Goal: Check status: Check status

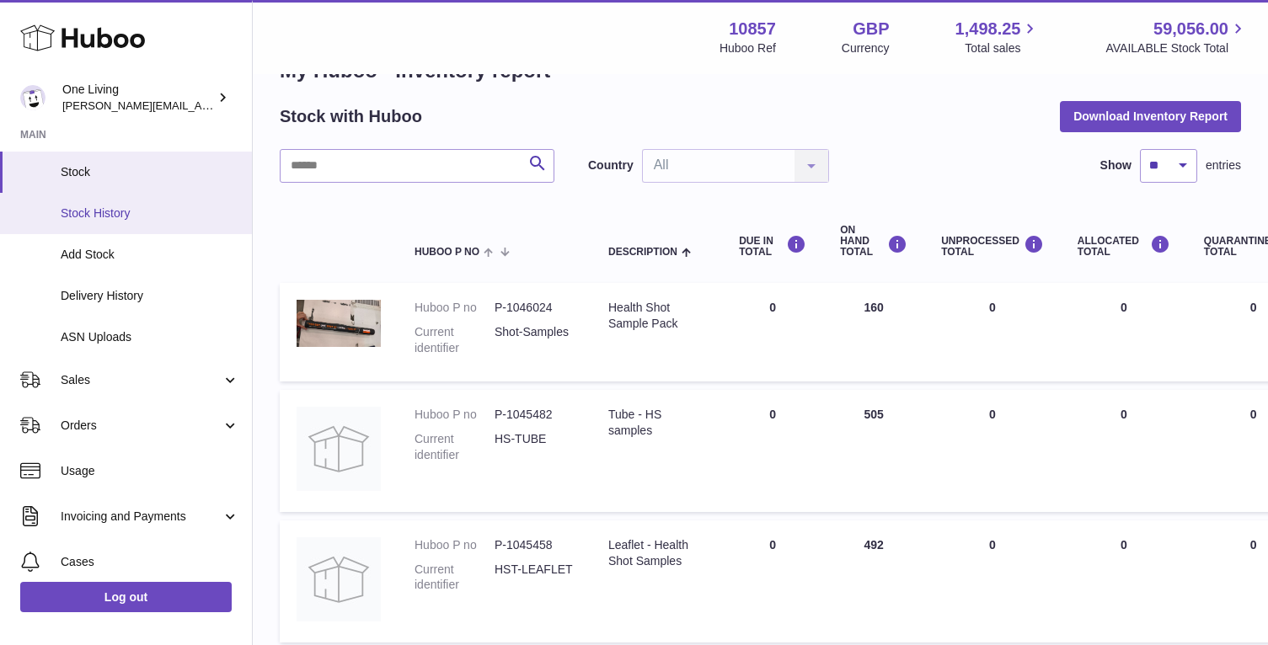
scroll to position [140, 0]
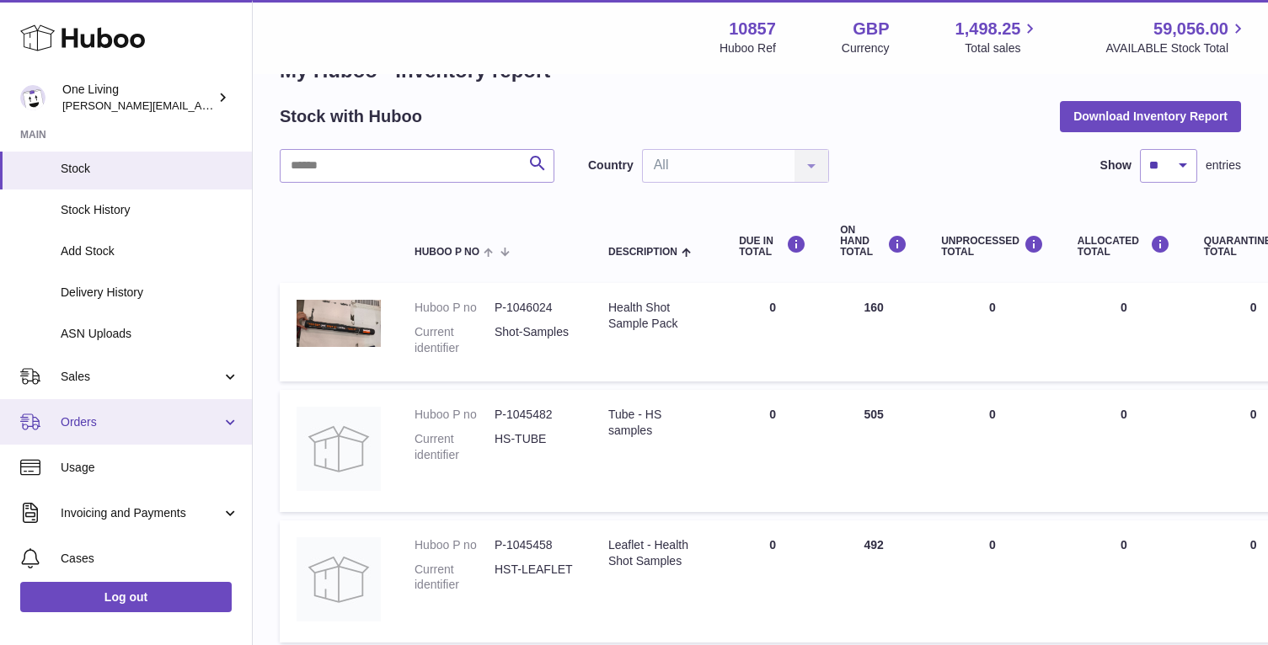
click at [222, 419] on link "Orders" at bounding box center [126, 421] width 252 height 45
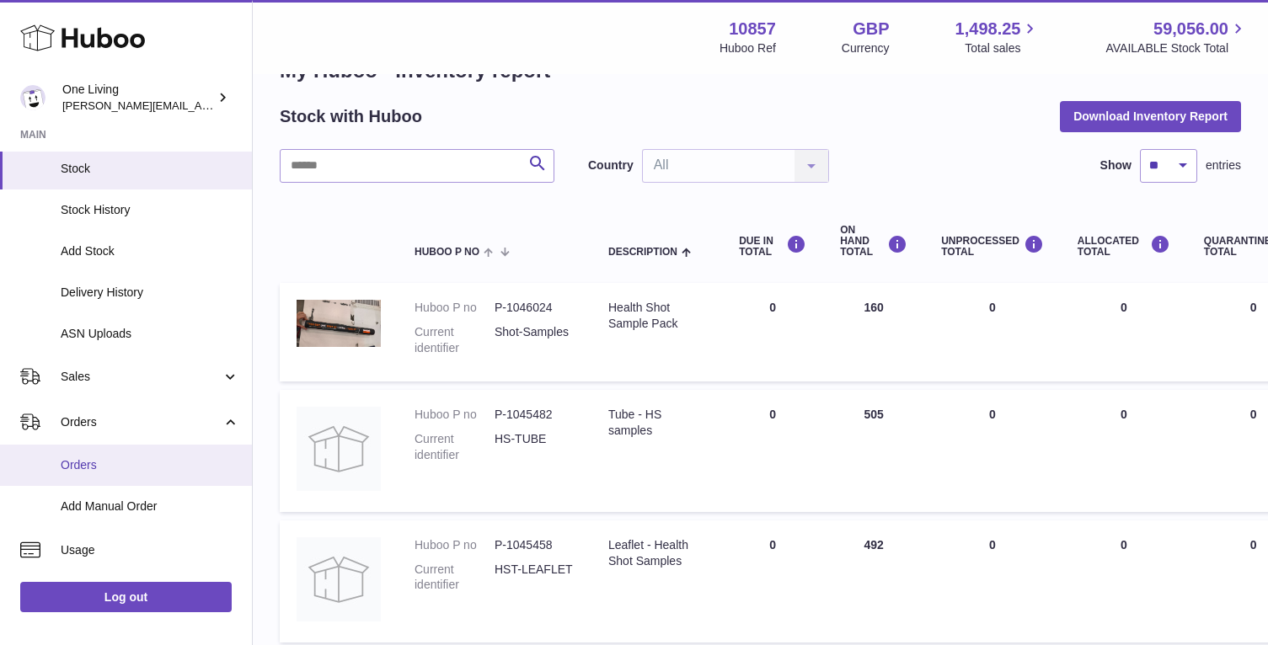
click at [104, 472] on span "Orders" at bounding box center [150, 465] width 179 height 16
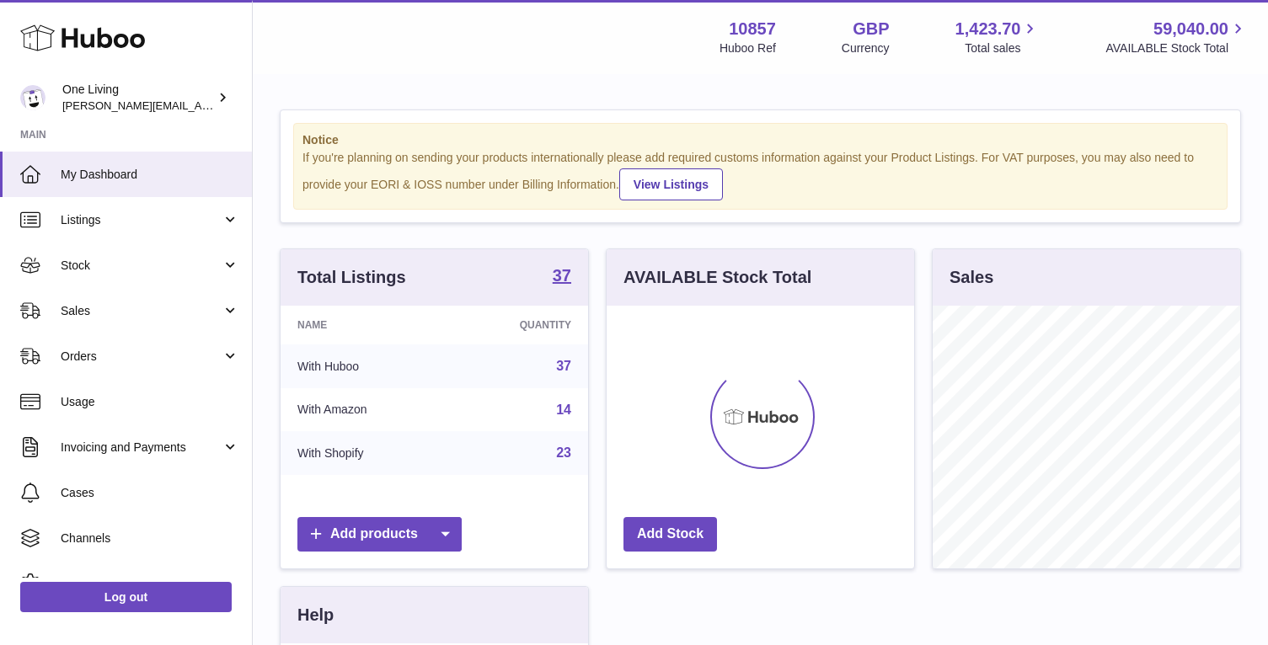
scroll to position [263, 307]
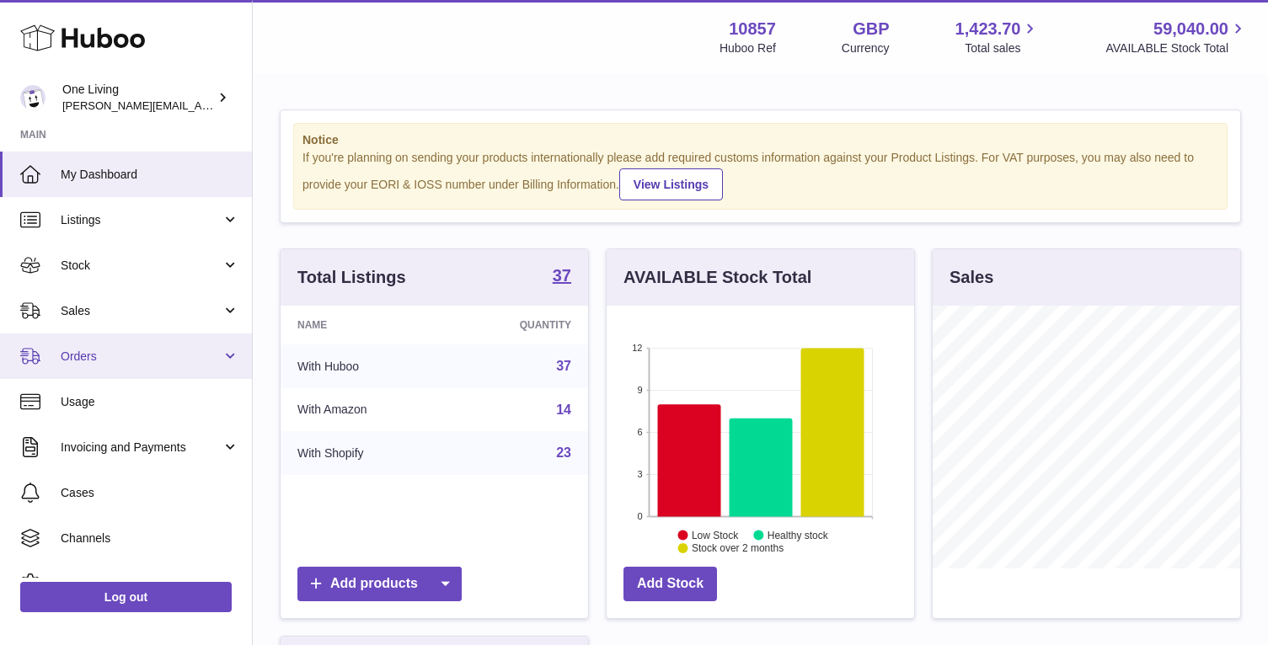
click at [170, 350] on span "Orders" at bounding box center [141, 357] width 161 height 16
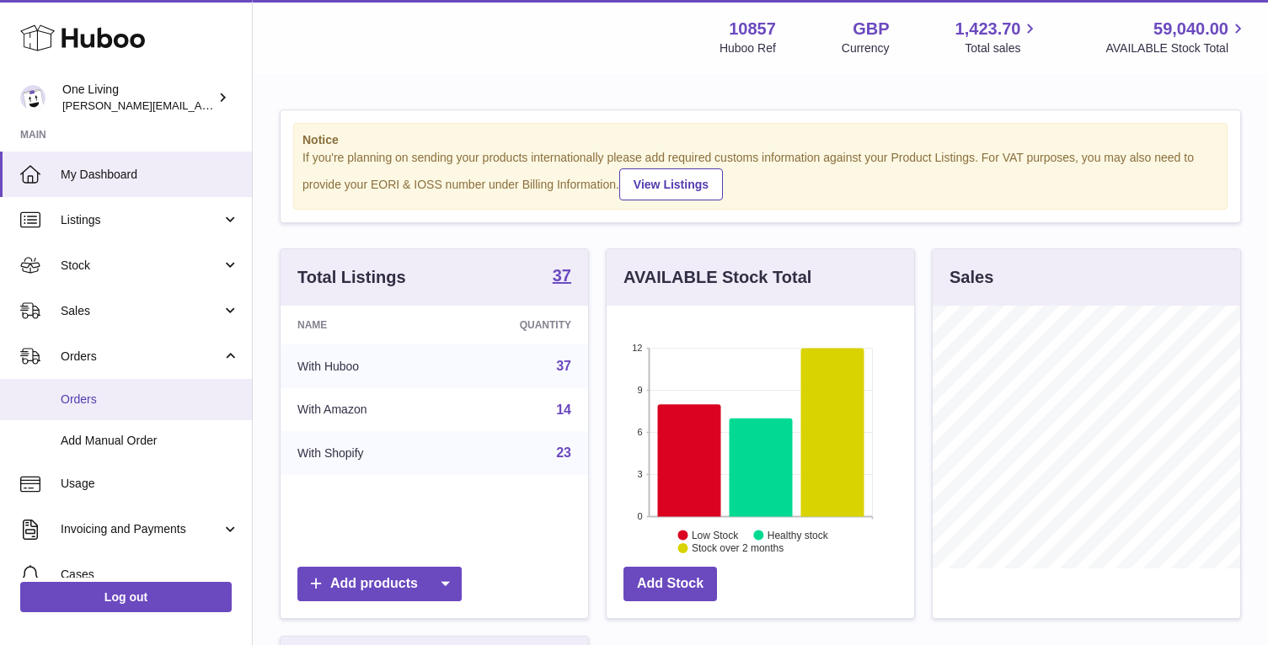
click at [136, 399] on span "Orders" at bounding box center [150, 400] width 179 height 16
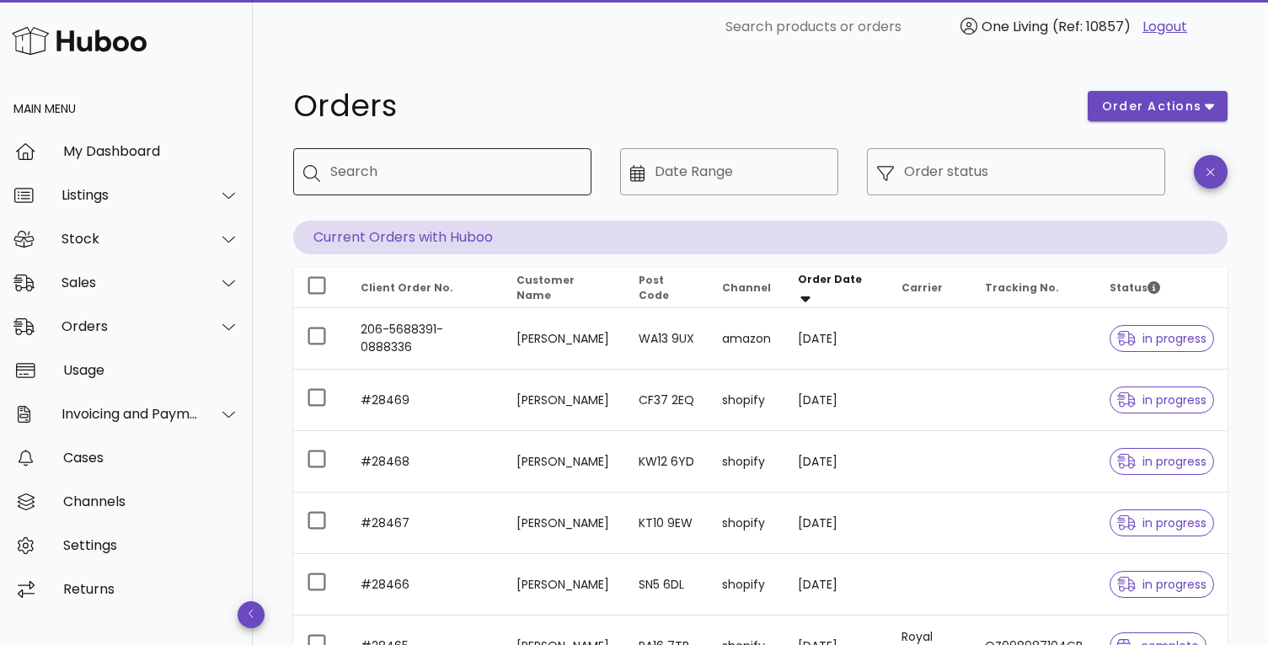
click at [410, 174] on input "Search" at bounding box center [454, 171] width 248 height 27
paste input "**********"
type input "**********"
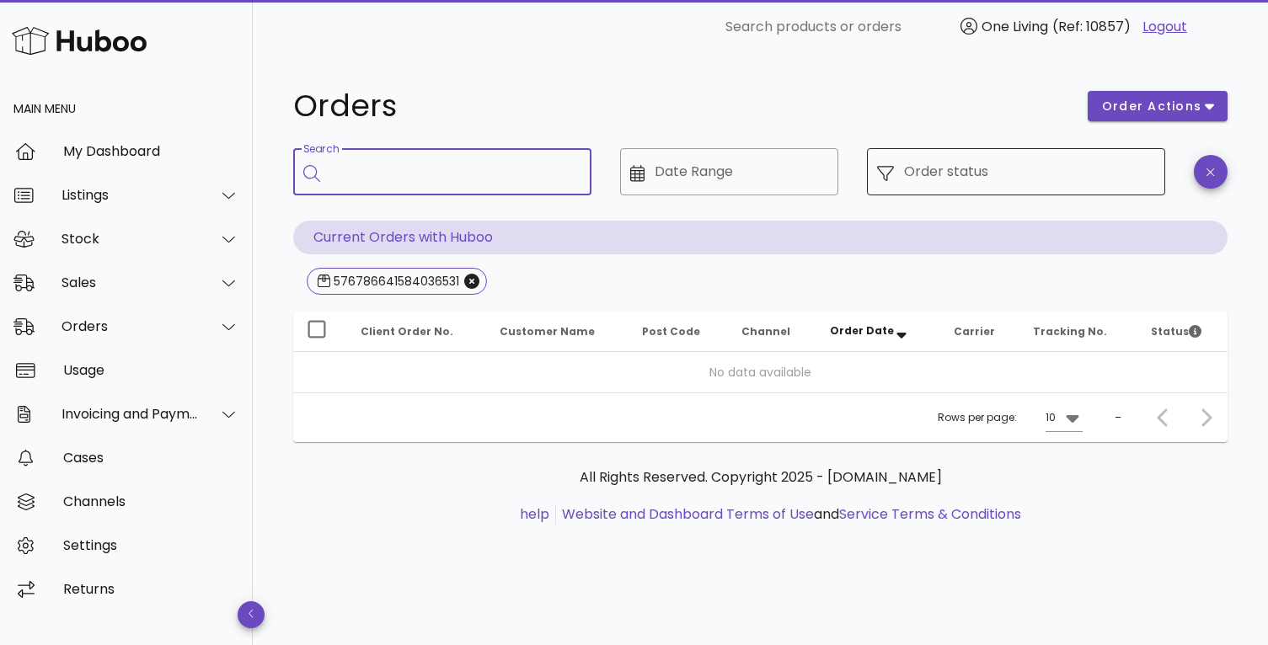
click at [1016, 168] on input "Order status" at bounding box center [1029, 171] width 251 height 27
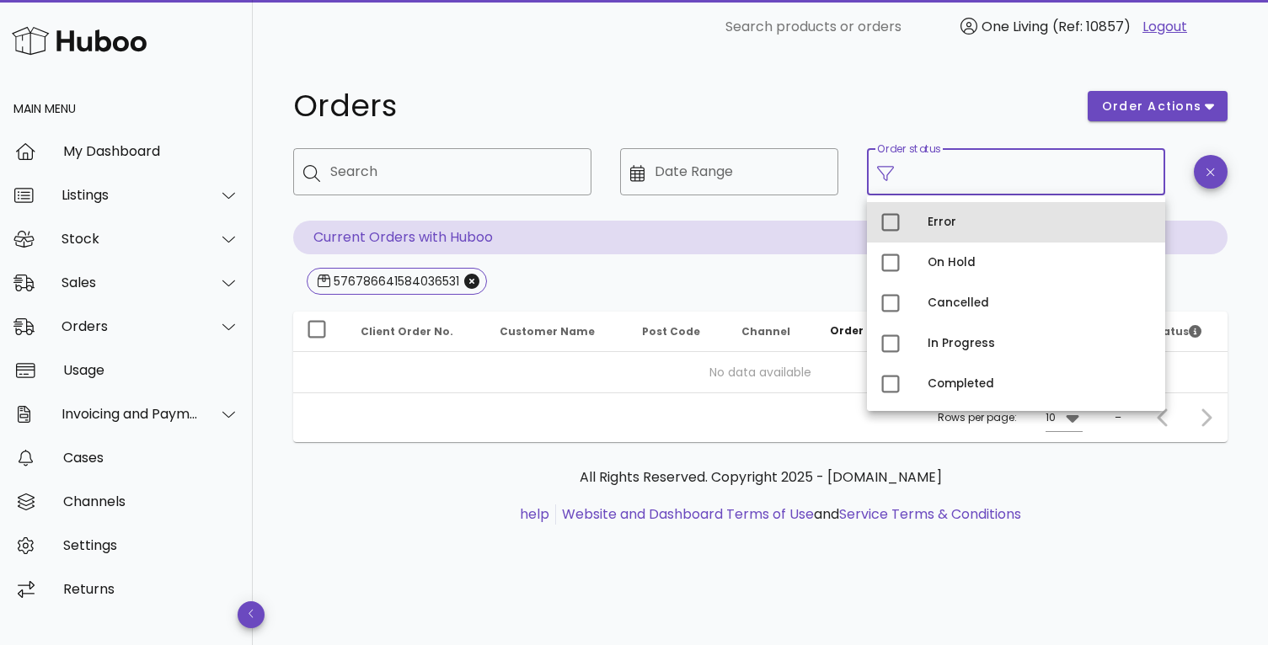
click at [947, 217] on div "Error" at bounding box center [1039, 222] width 224 height 13
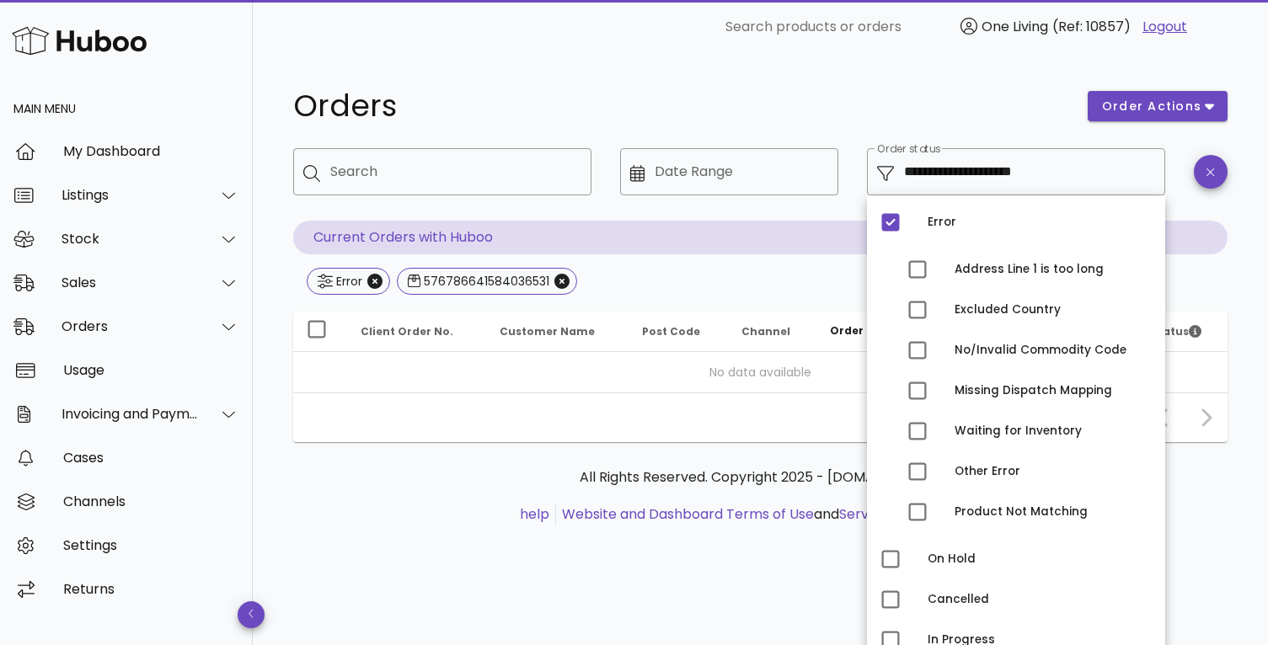
click at [993, 107] on h1 "Orders" at bounding box center [680, 106] width 774 height 30
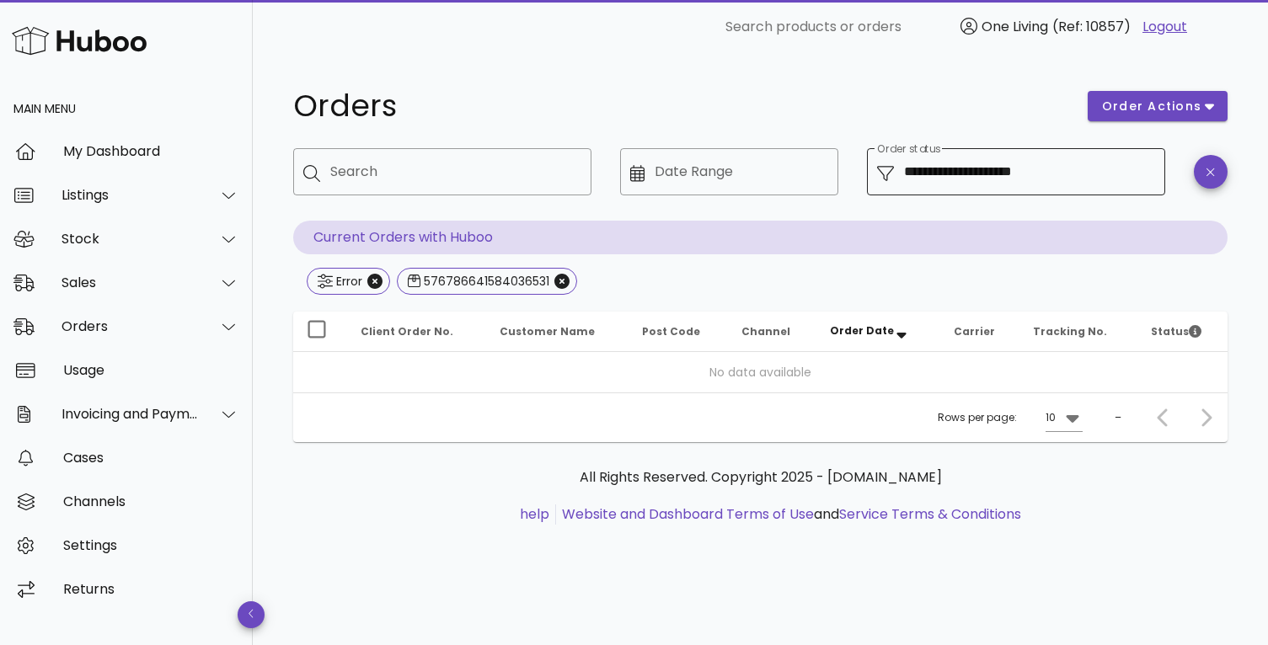
click at [1017, 183] on input "**********" at bounding box center [1029, 171] width 251 height 27
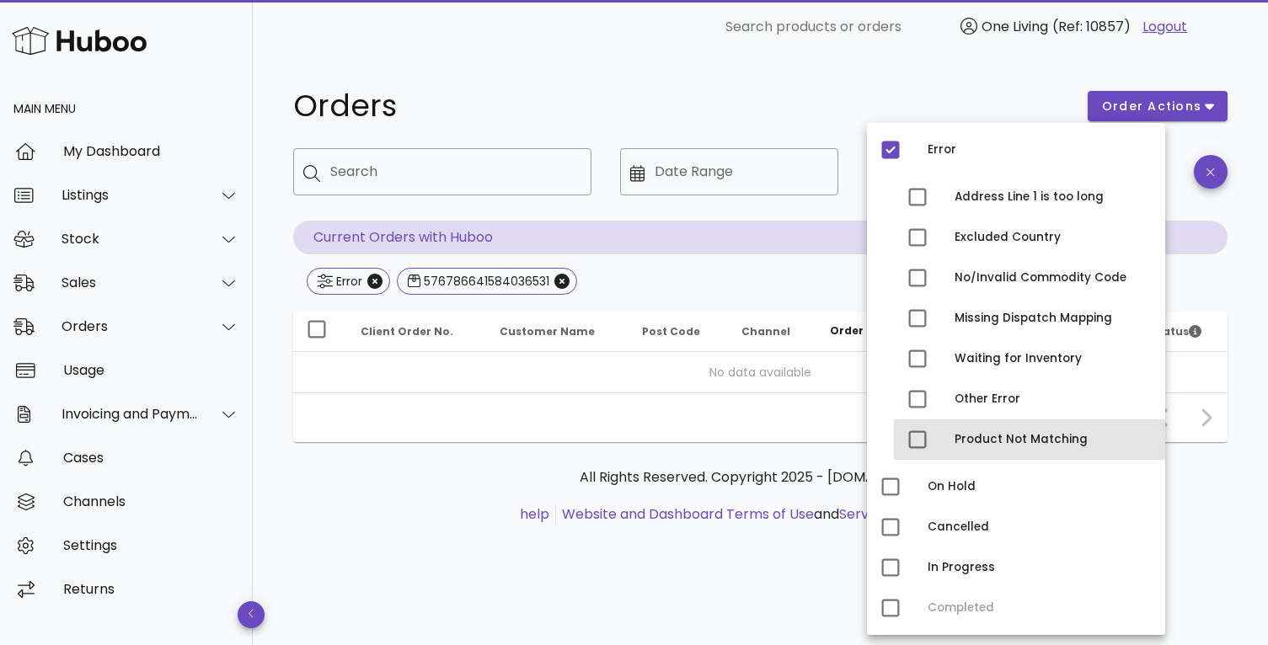
click at [969, 434] on div "Product Not Matching" at bounding box center [1052, 439] width 197 height 13
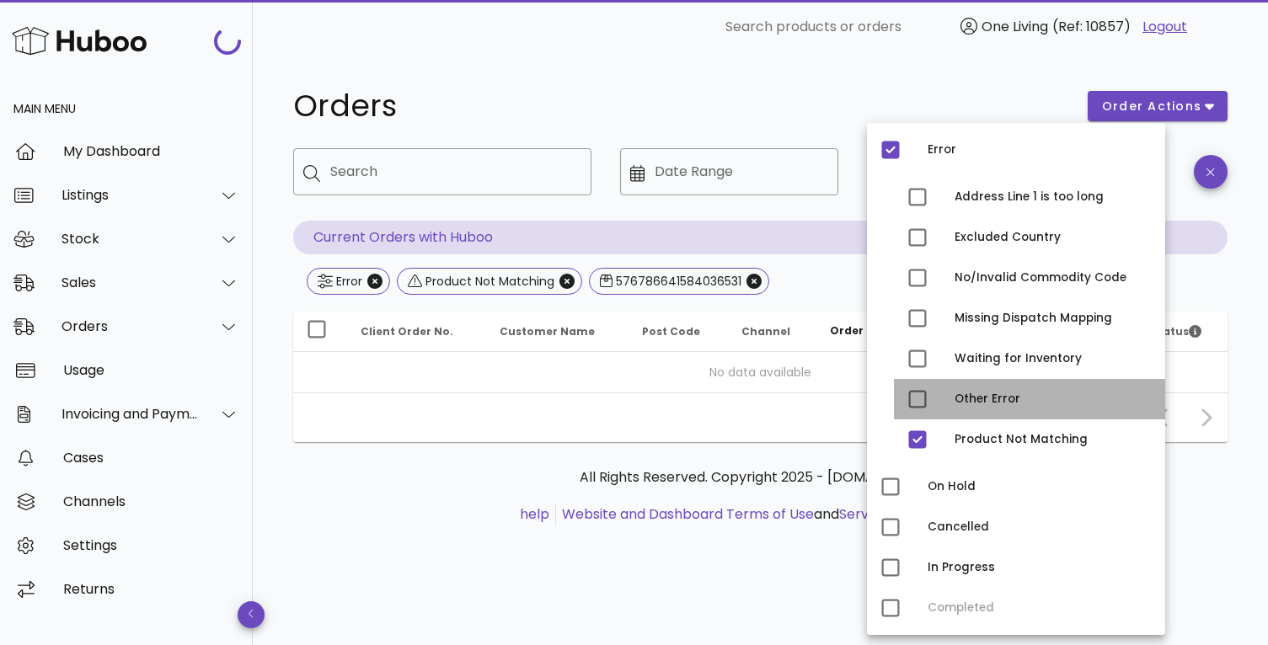
click at [968, 399] on div "Other Error" at bounding box center [1052, 399] width 197 height 13
type input "**********"
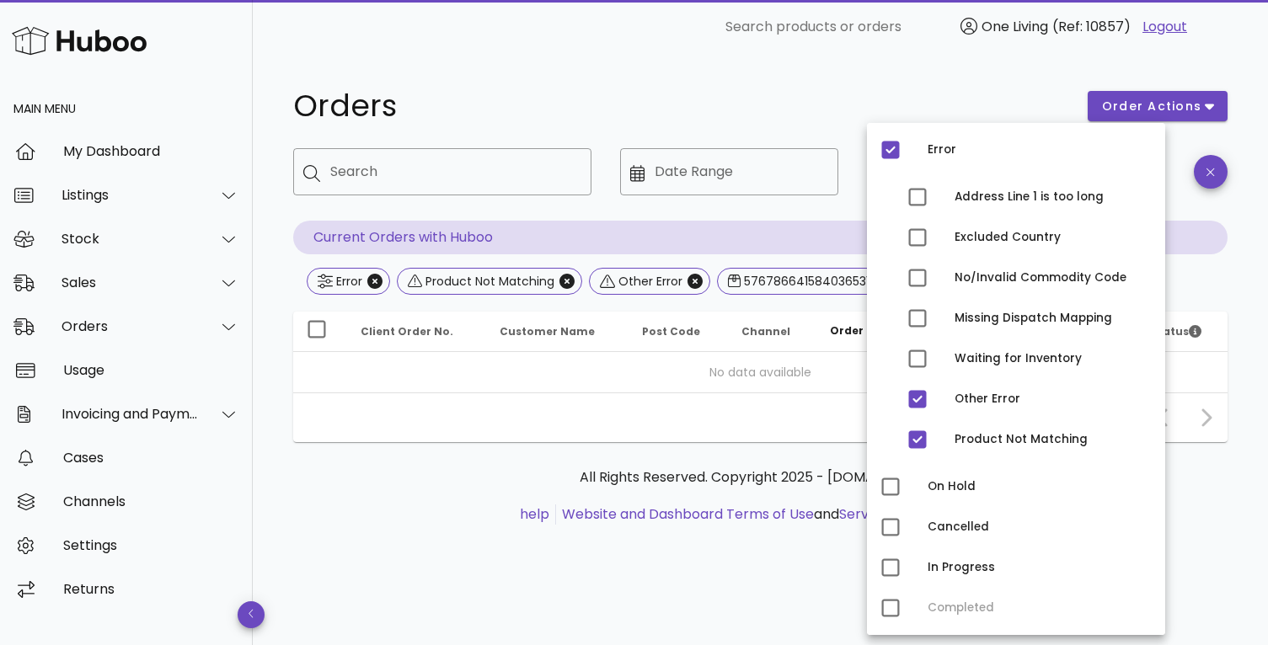
click at [1014, 87] on div "Orders" at bounding box center [680, 106] width 794 height 51
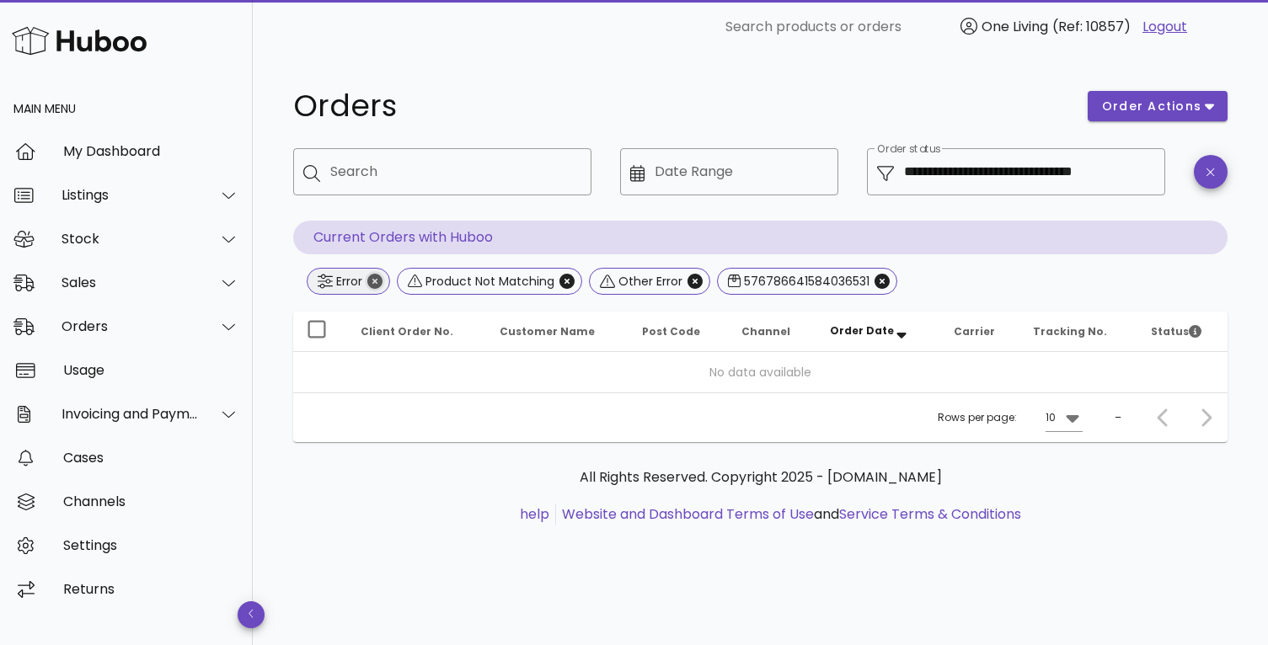
click at [372, 282] on icon "Close" at bounding box center [374, 281] width 15 height 15
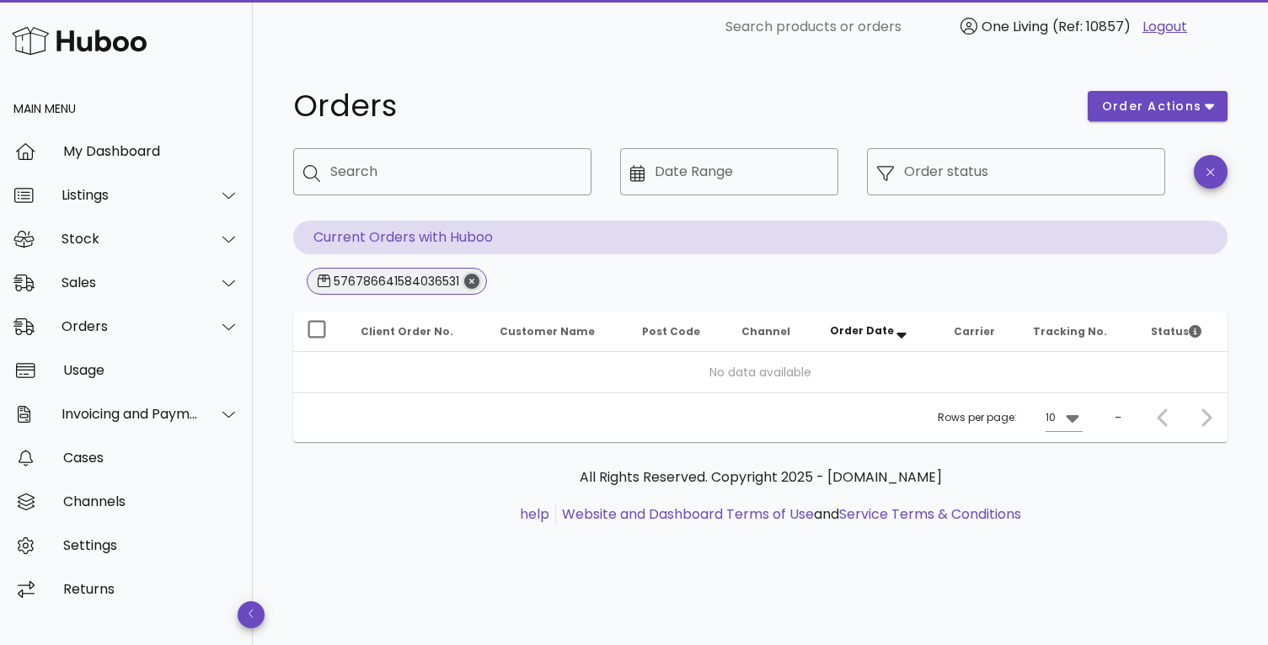
click at [469, 277] on icon "Close" at bounding box center [471, 281] width 15 height 15
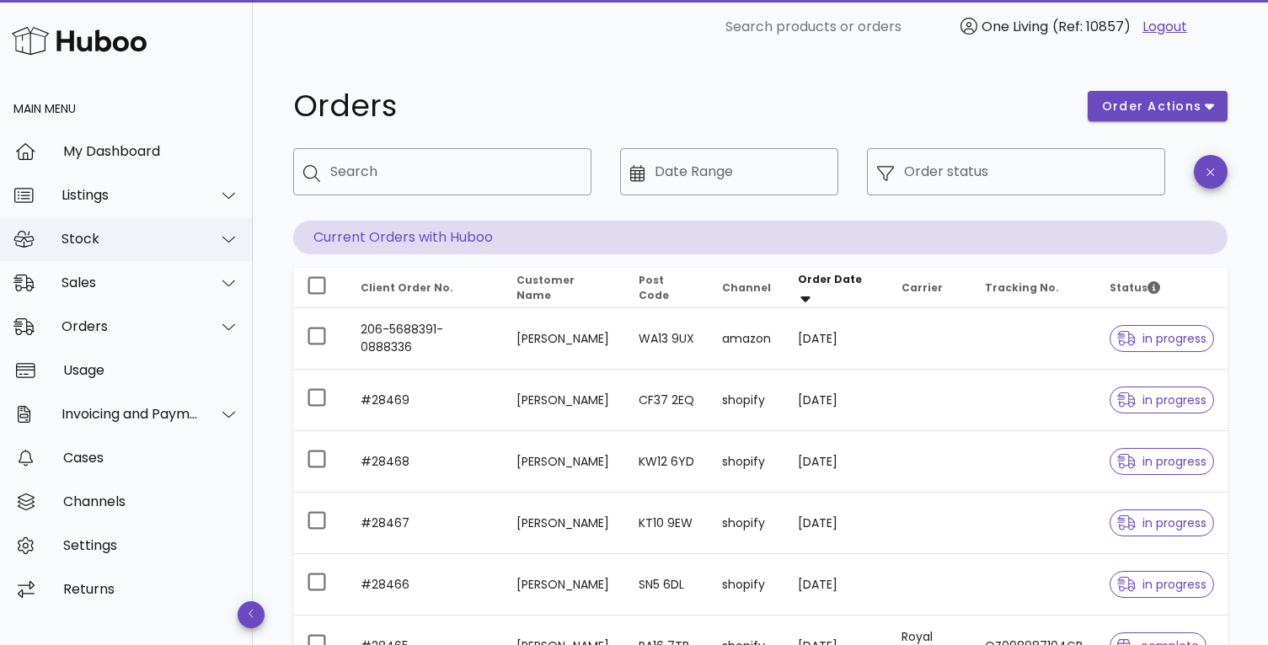
click at [224, 237] on icon at bounding box center [228, 239] width 13 height 15
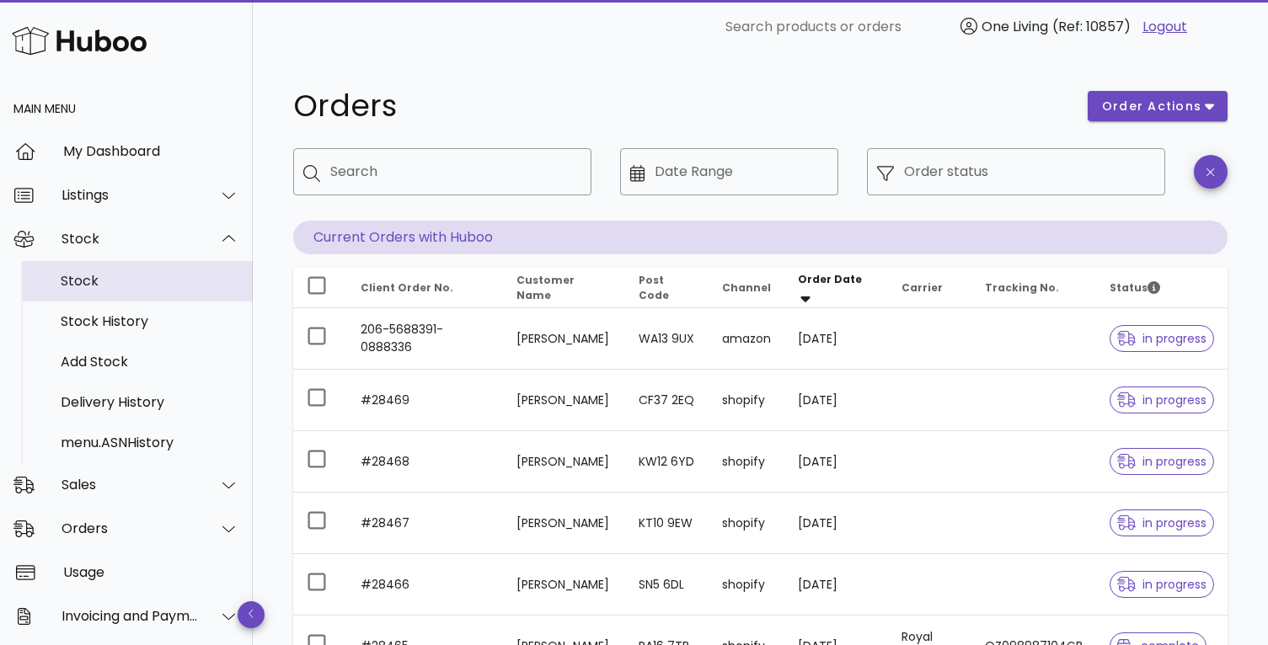
click at [162, 288] on div "Stock" at bounding box center [150, 281] width 179 height 16
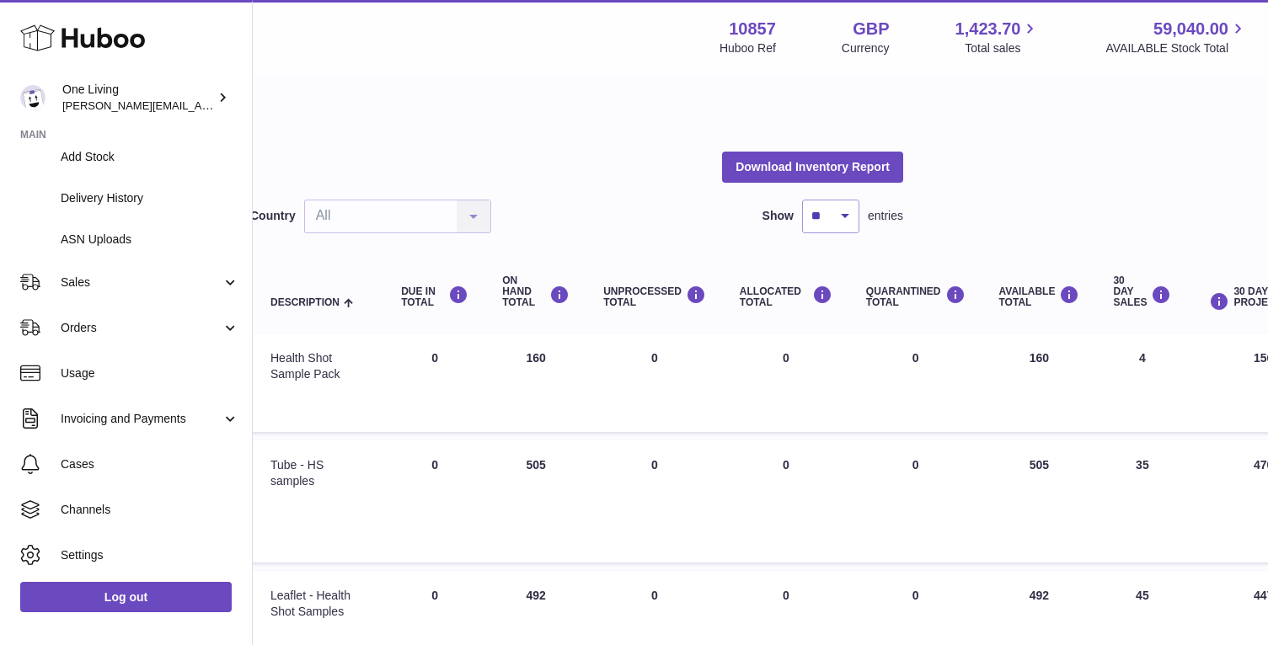
scroll to position [244, 0]
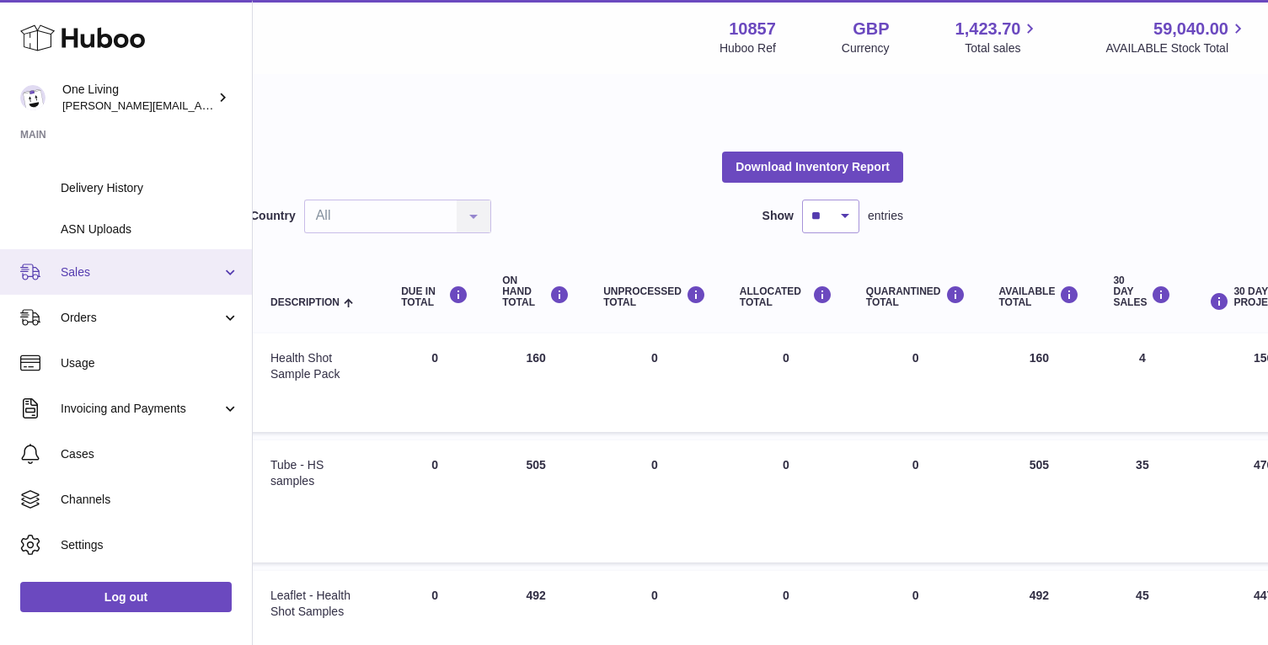
click at [191, 265] on span "Sales" at bounding box center [141, 273] width 161 height 16
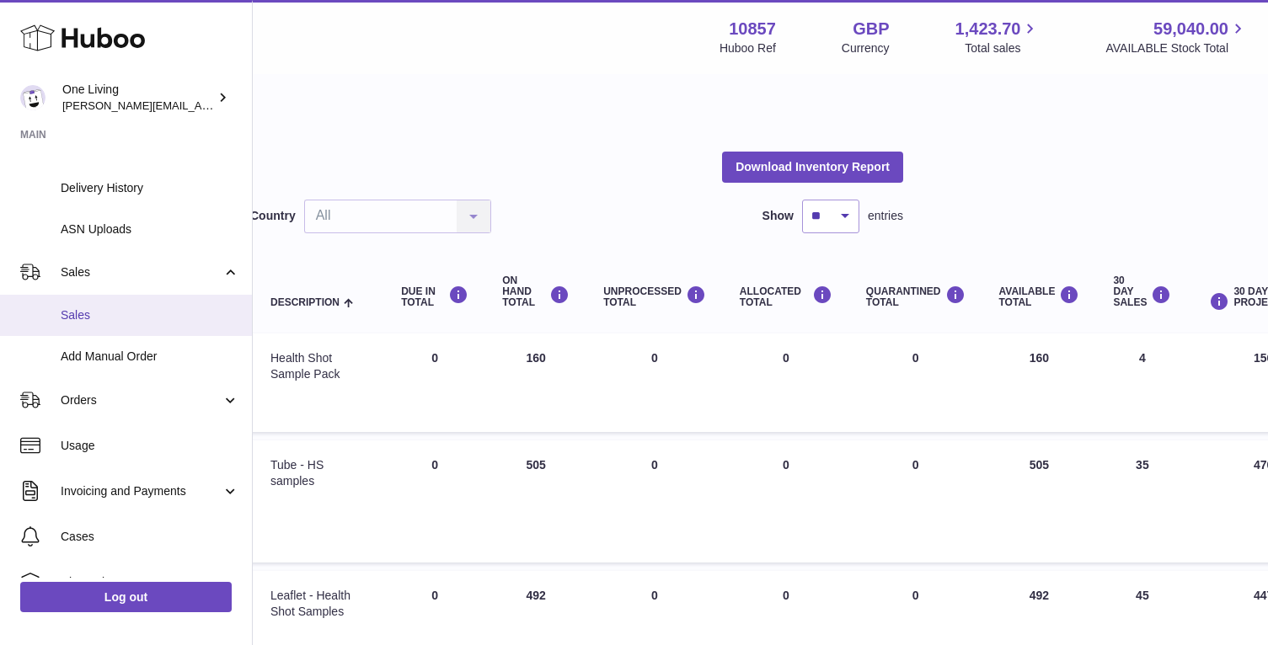
click at [158, 323] on span "Sales" at bounding box center [150, 315] width 179 height 16
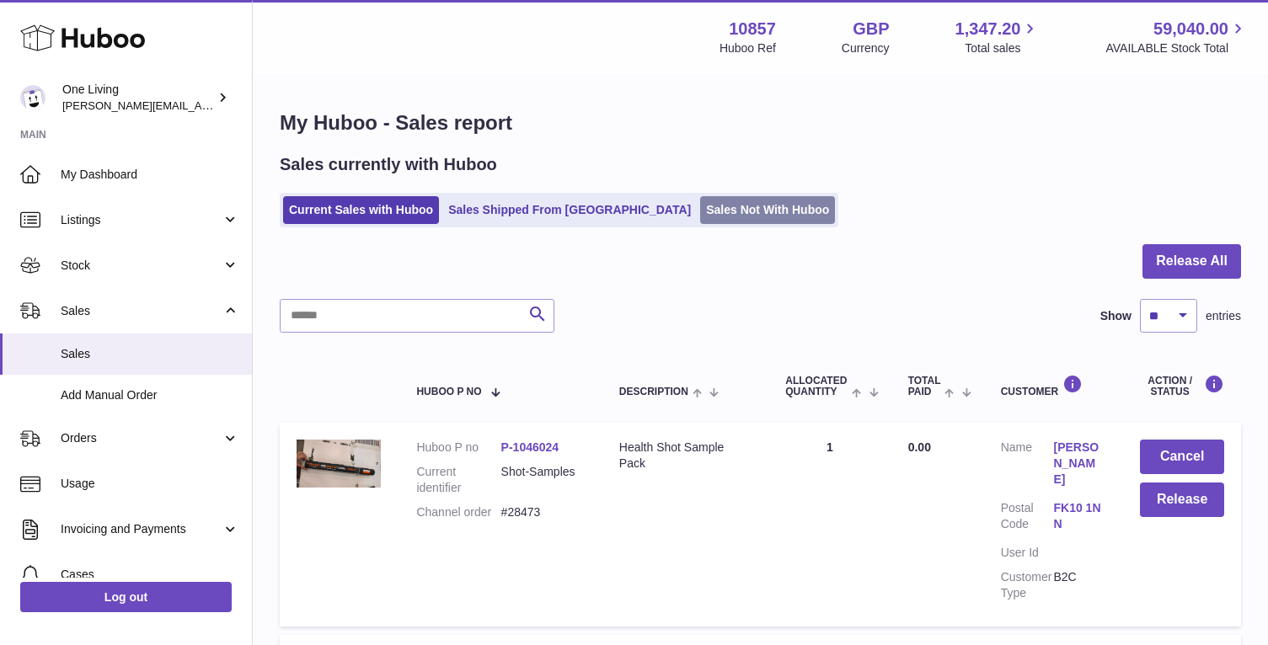
click at [700, 206] on link "Sales Not With Huboo" at bounding box center [767, 210] width 135 height 28
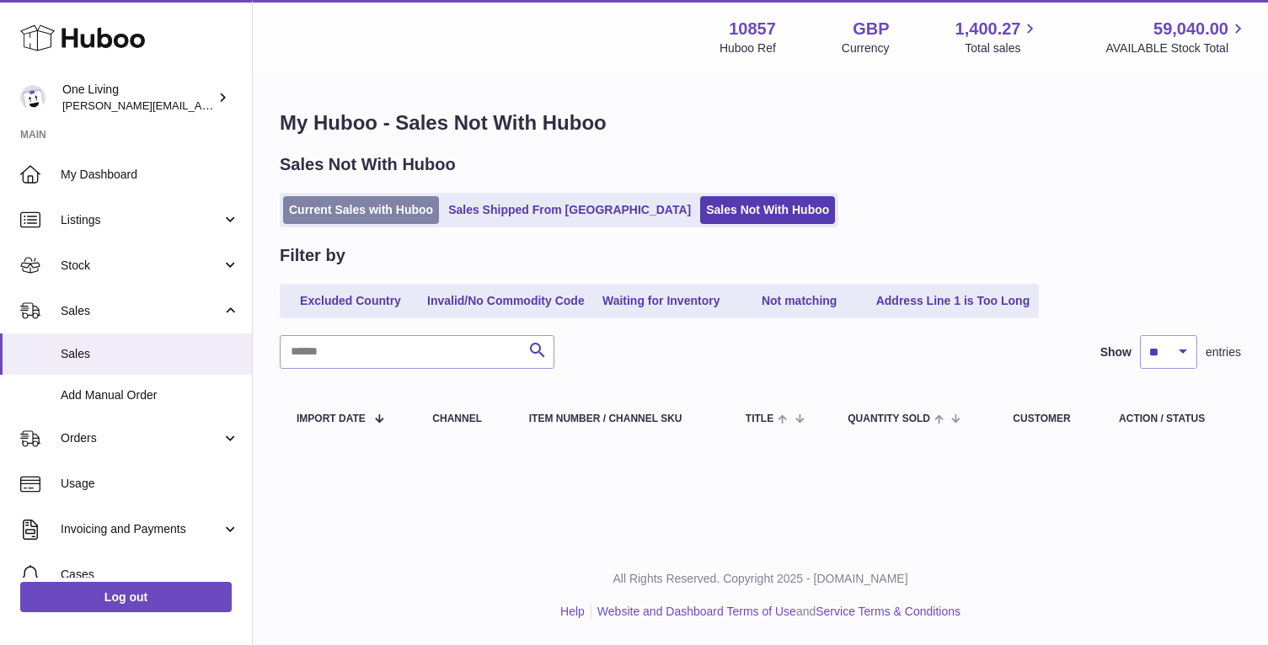
click at [366, 205] on link "Current Sales with Huboo" at bounding box center [361, 210] width 156 height 28
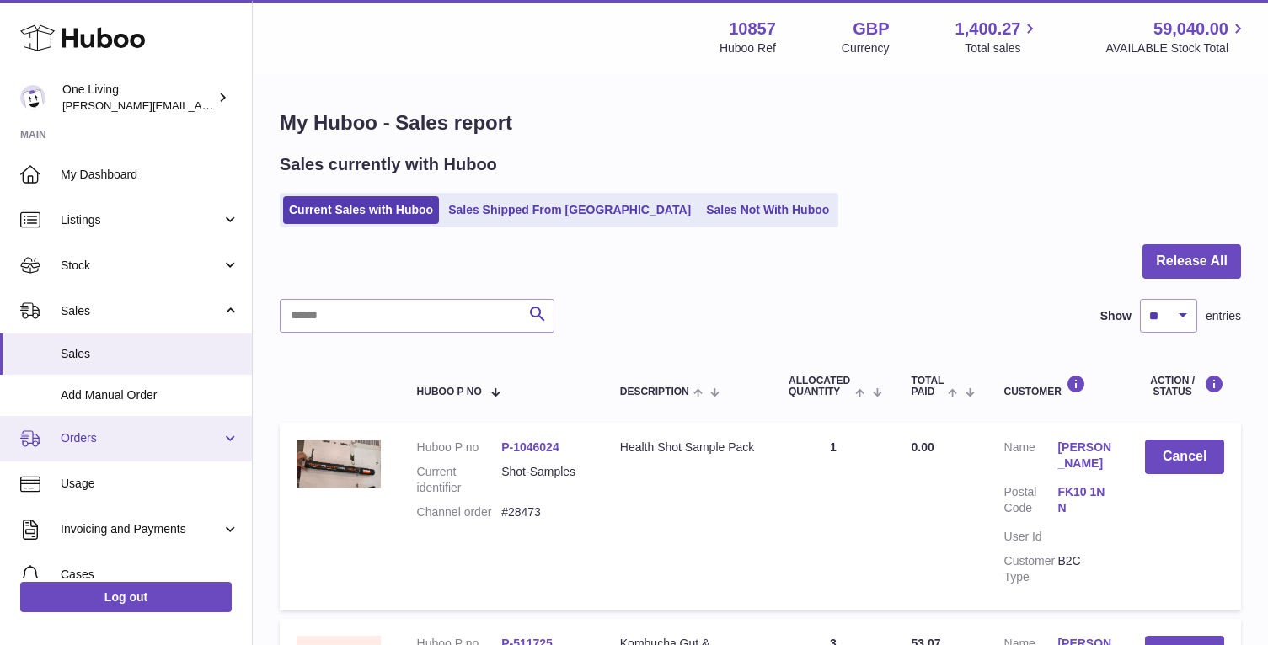
click at [138, 437] on span "Orders" at bounding box center [141, 438] width 161 height 16
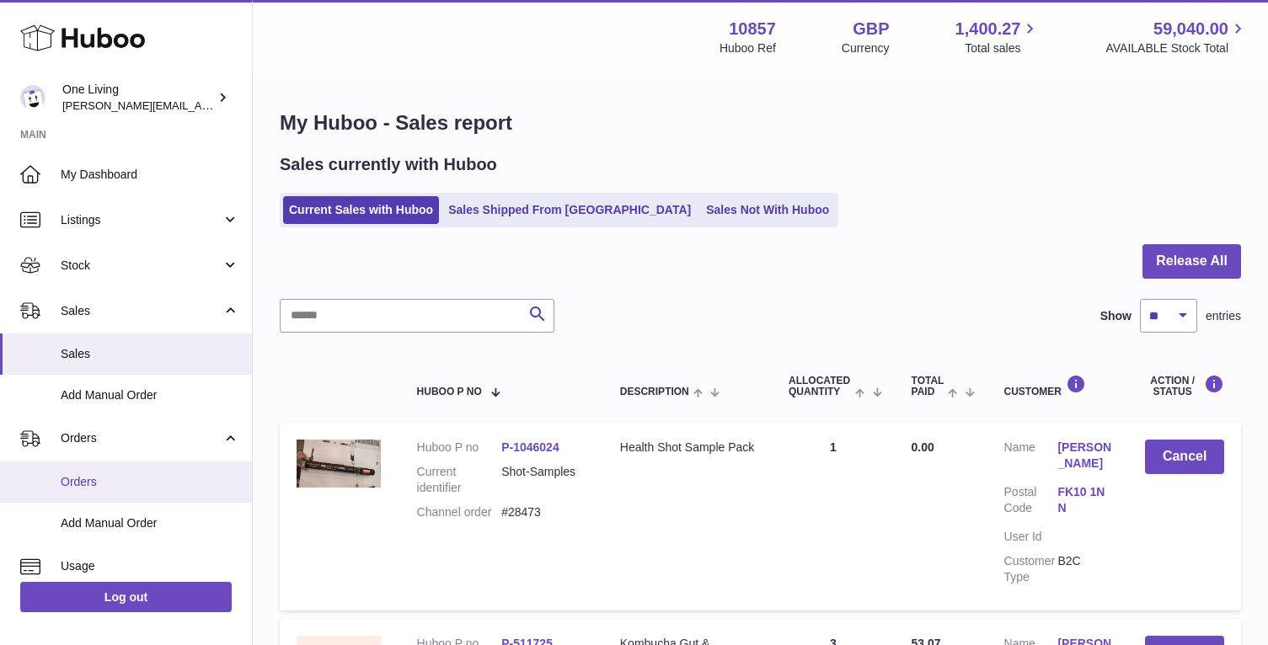
click at [132, 494] on link "Orders" at bounding box center [126, 482] width 252 height 41
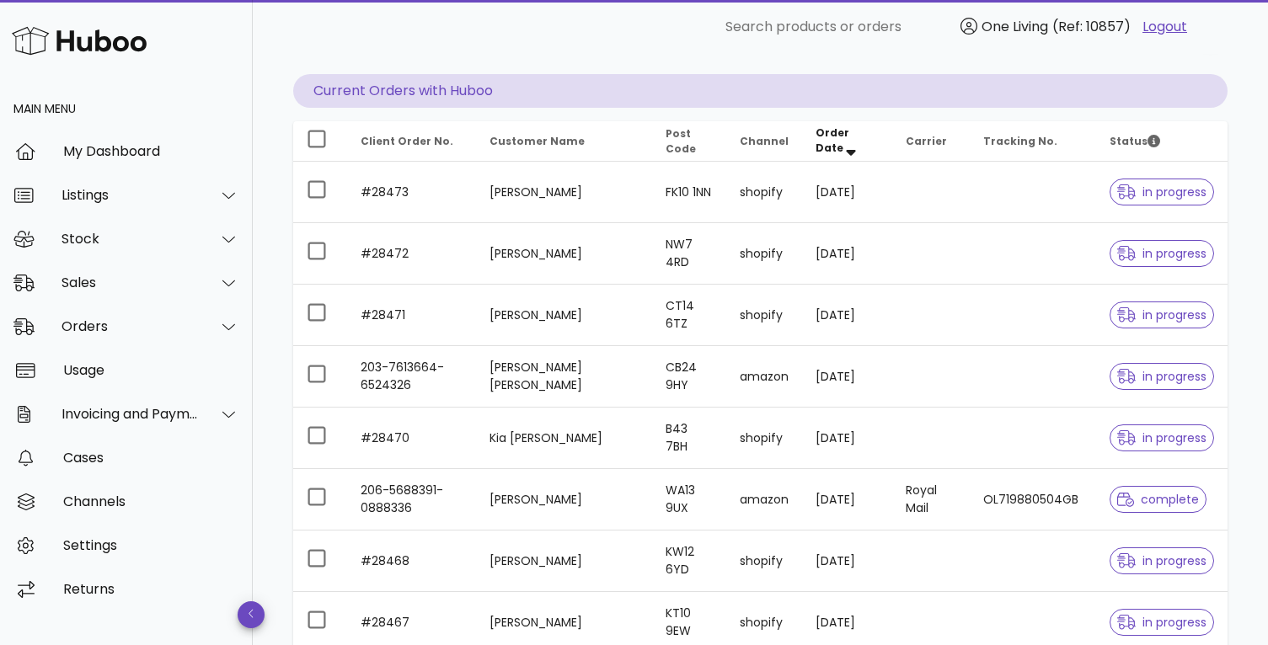
scroll to position [148, 0]
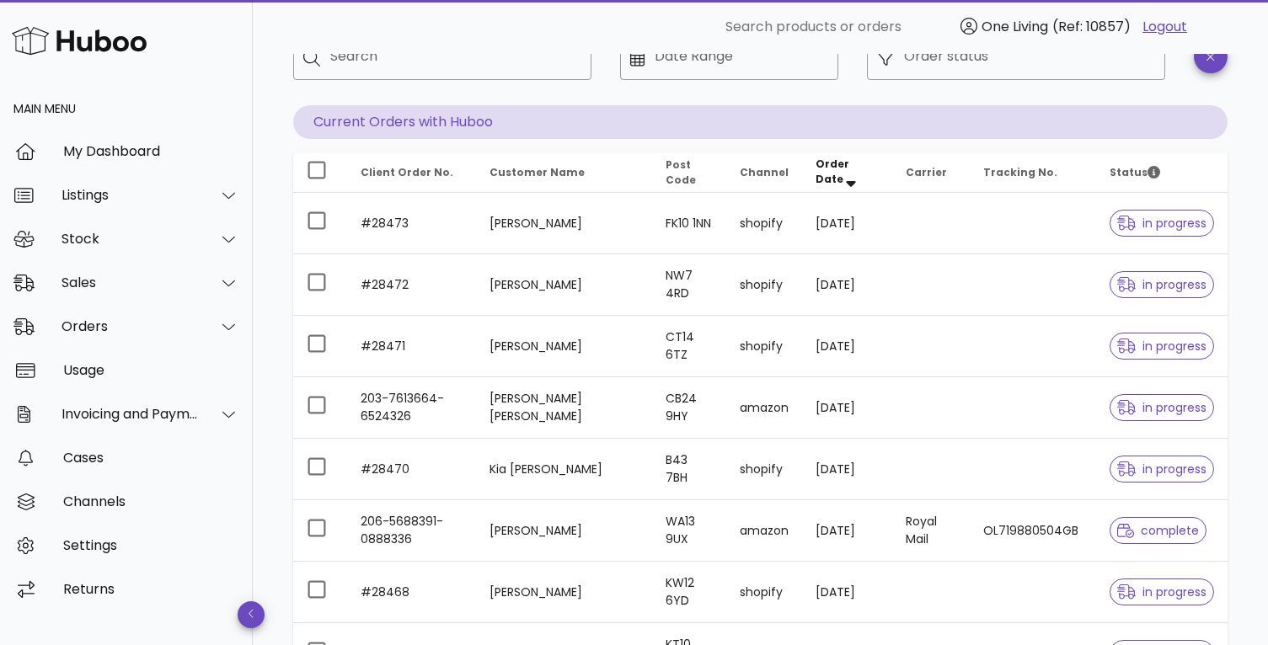
scroll to position [115, 0]
click at [199, 286] on div at bounding box center [219, 283] width 40 height 42
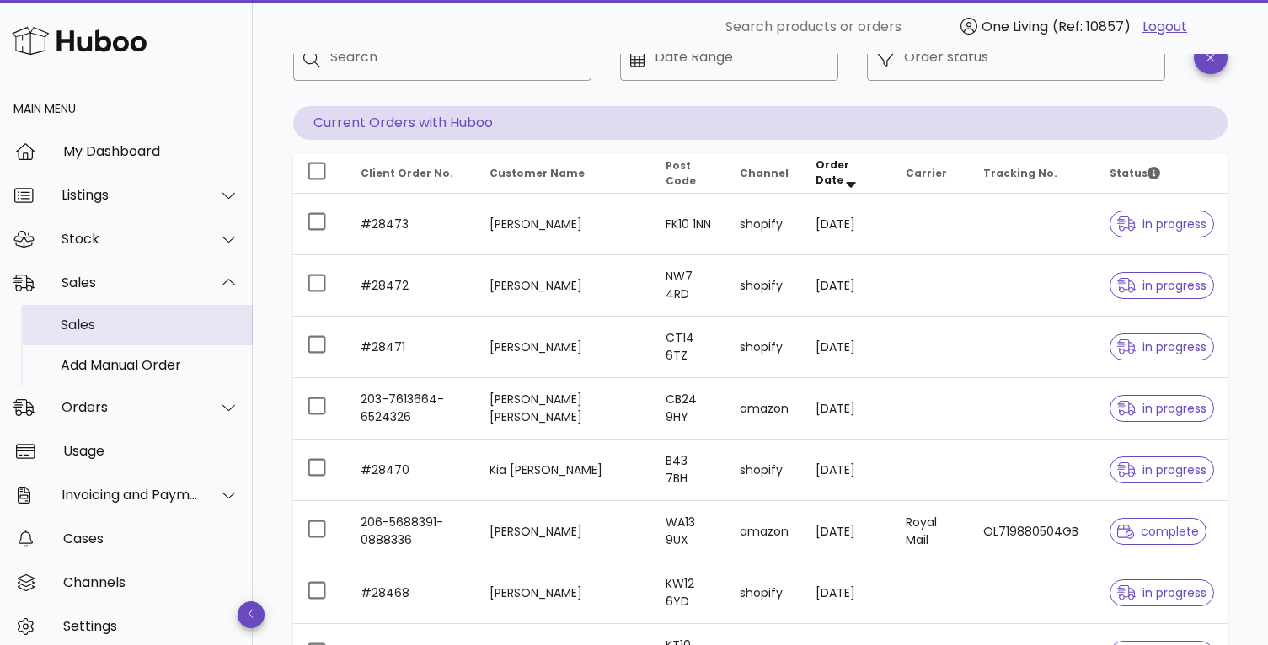
click at [164, 329] on div "Sales" at bounding box center [150, 325] width 179 height 16
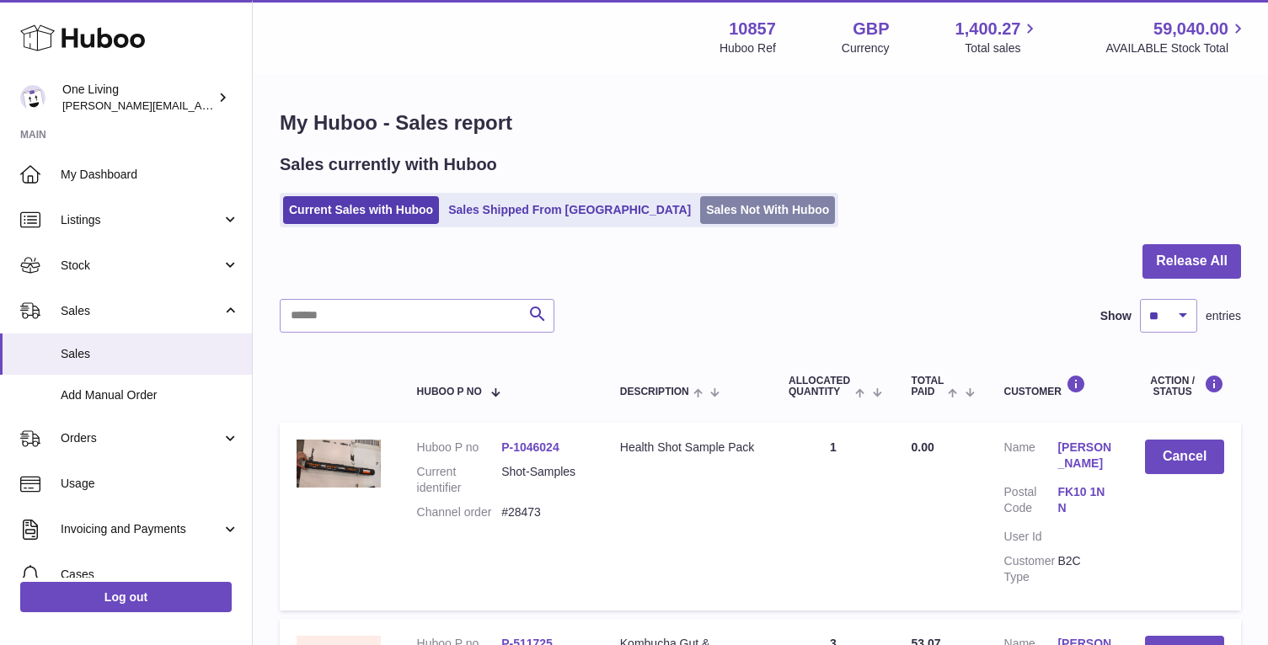
click at [702, 204] on link "Sales Not With Huboo" at bounding box center [767, 210] width 135 height 28
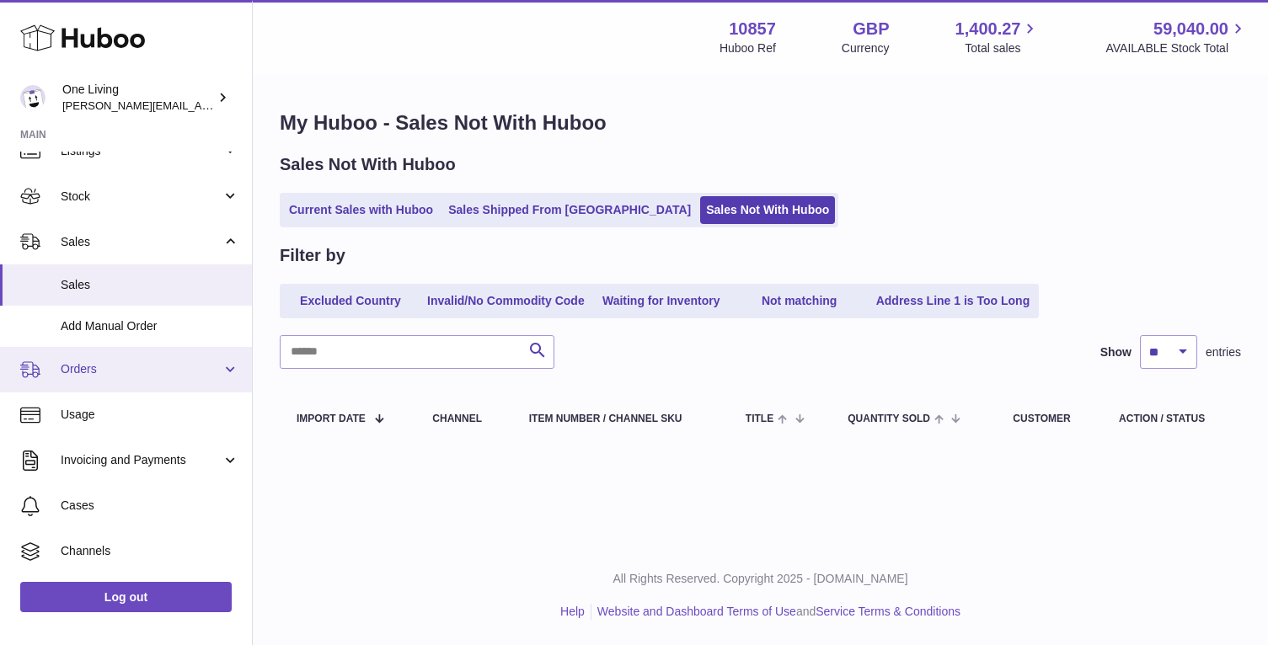
scroll to position [71, 0]
click at [187, 363] on span "Orders" at bounding box center [141, 368] width 161 height 16
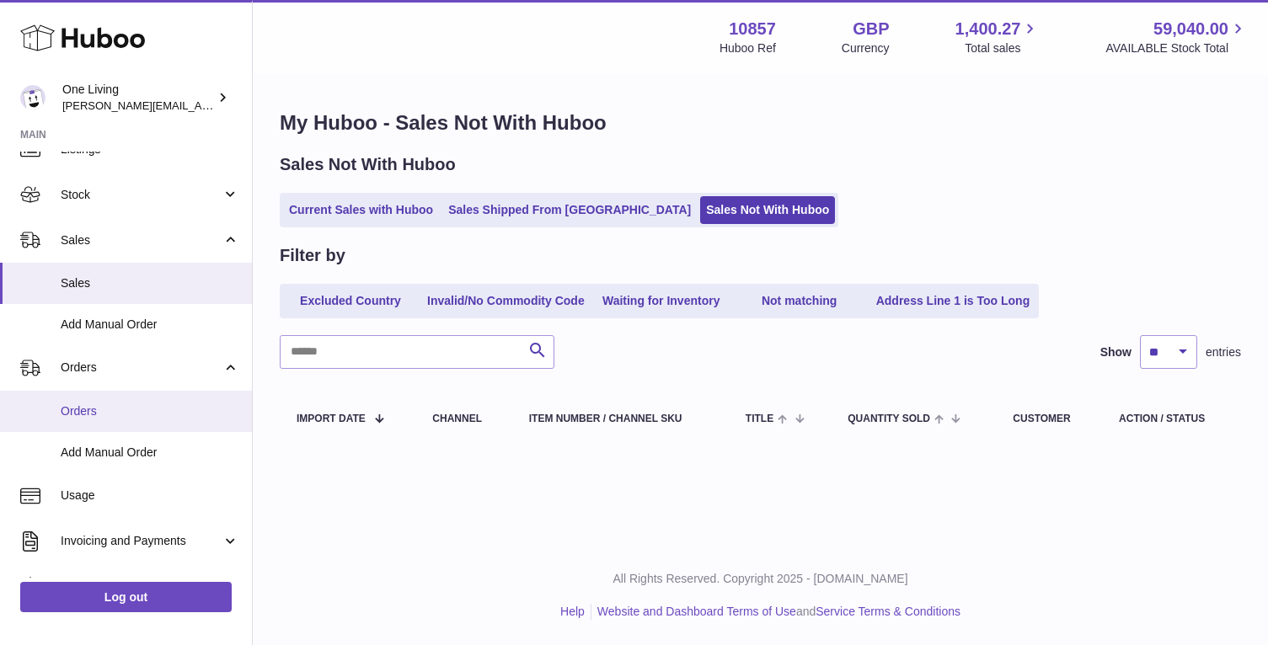
click at [151, 416] on span "Orders" at bounding box center [150, 412] width 179 height 16
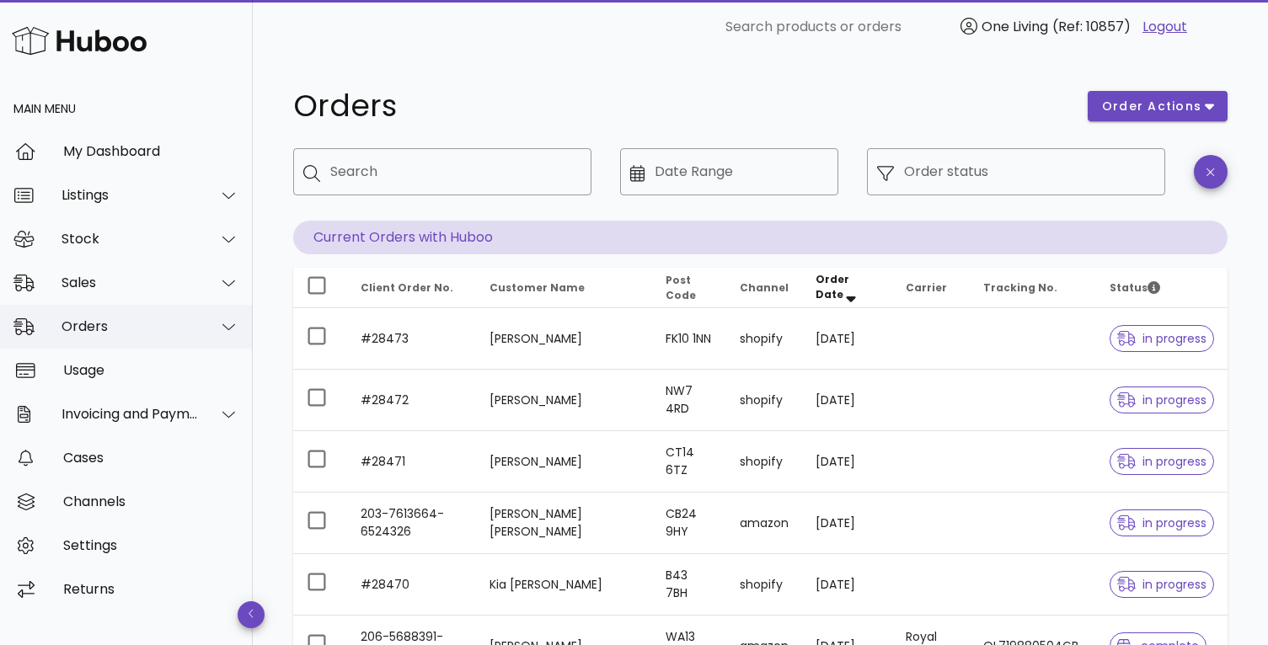
click at [151, 323] on div "Orders" at bounding box center [129, 326] width 137 height 16
click at [206, 280] on div at bounding box center [219, 283] width 40 height 42
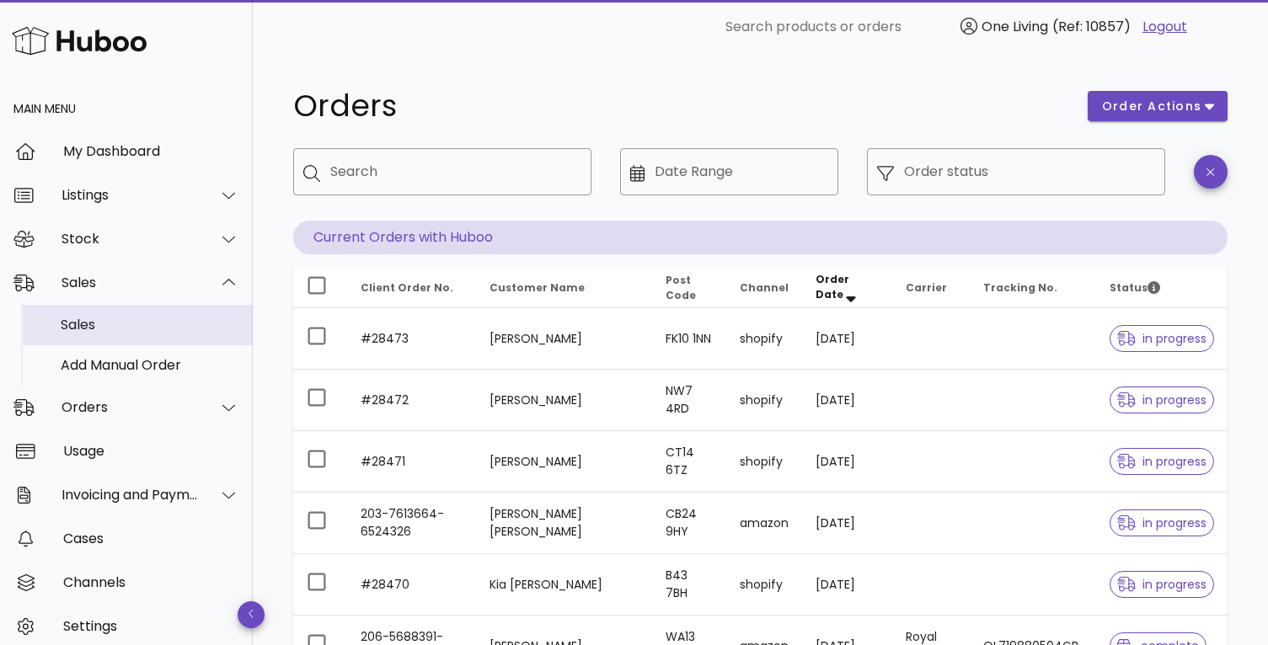
click at [171, 334] on div "Sales" at bounding box center [150, 325] width 179 height 36
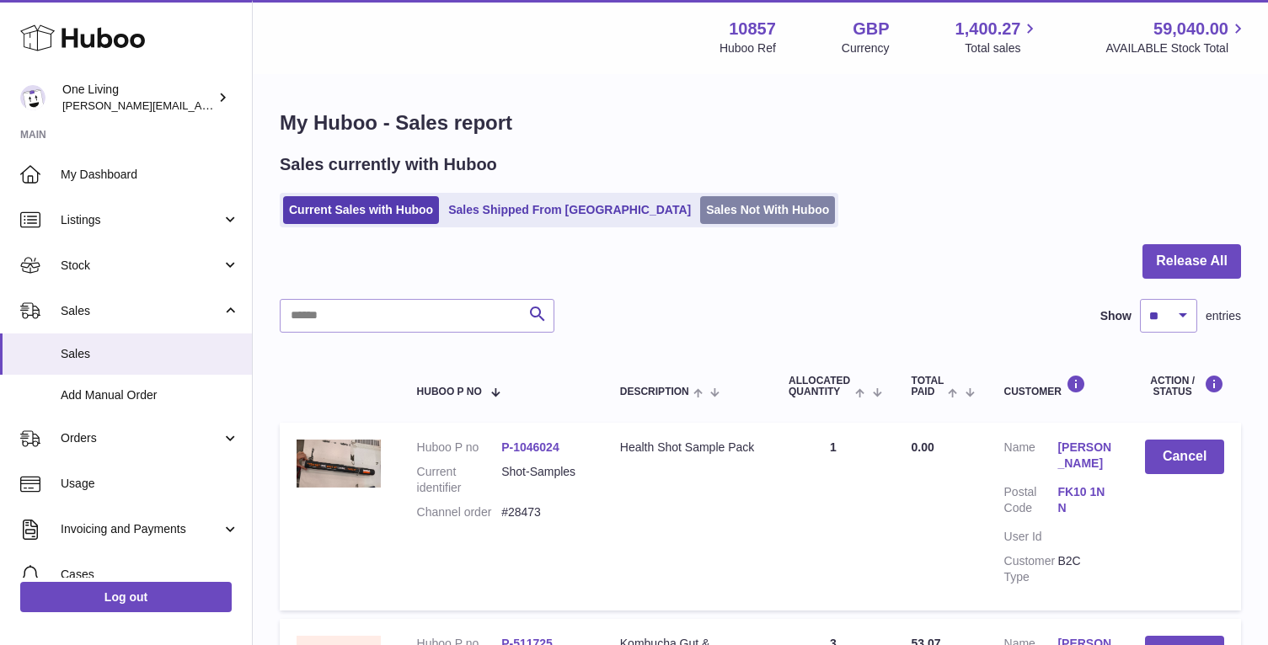
click at [703, 211] on link "Sales Not With Huboo" at bounding box center [767, 210] width 135 height 28
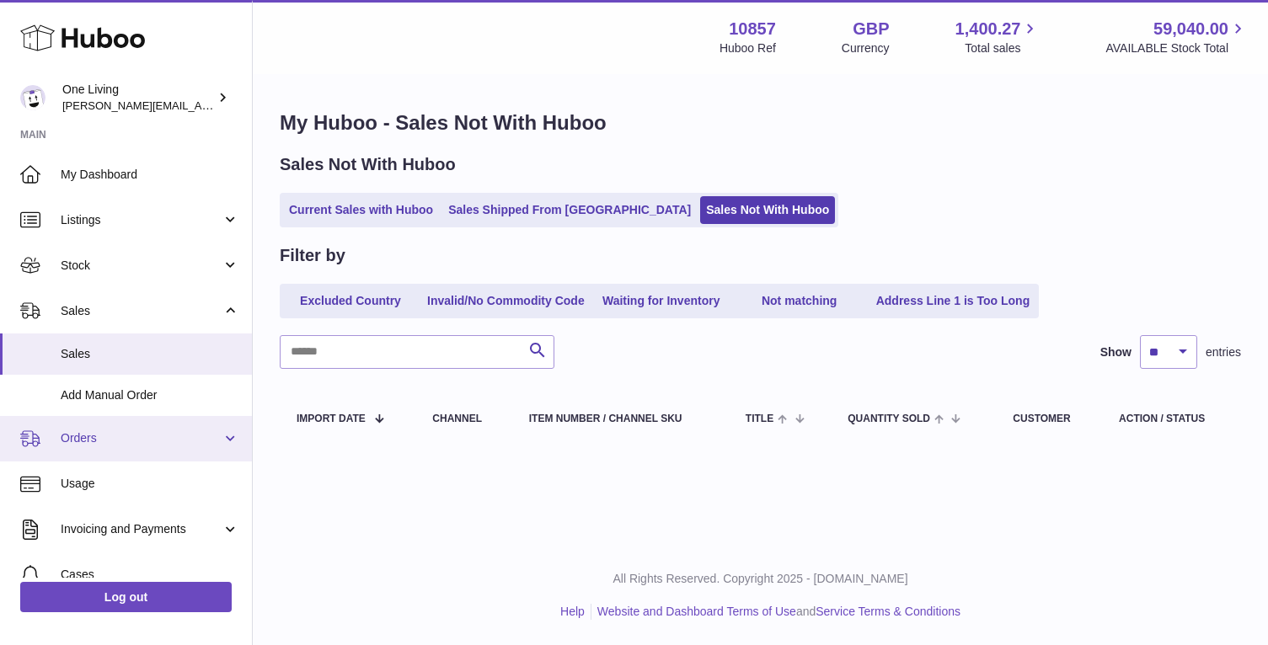
click at [151, 430] on link "Orders" at bounding box center [126, 438] width 252 height 45
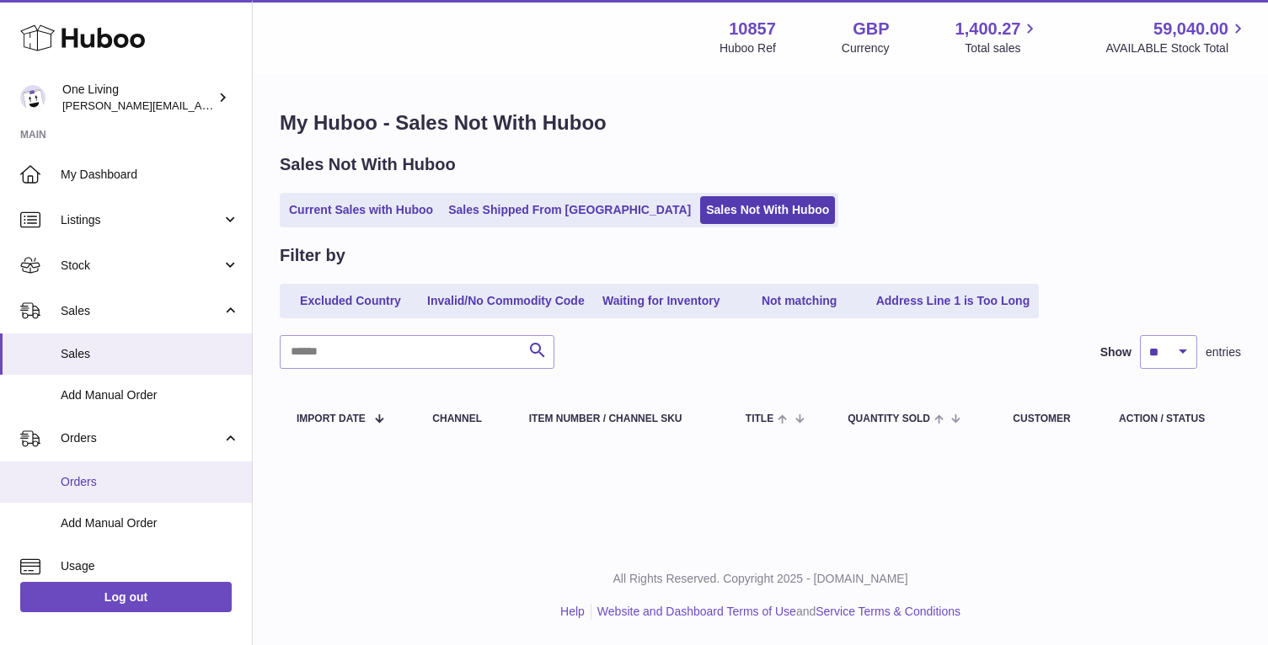
click at [136, 484] on span "Orders" at bounding box center [150, 482] width 179 height 16
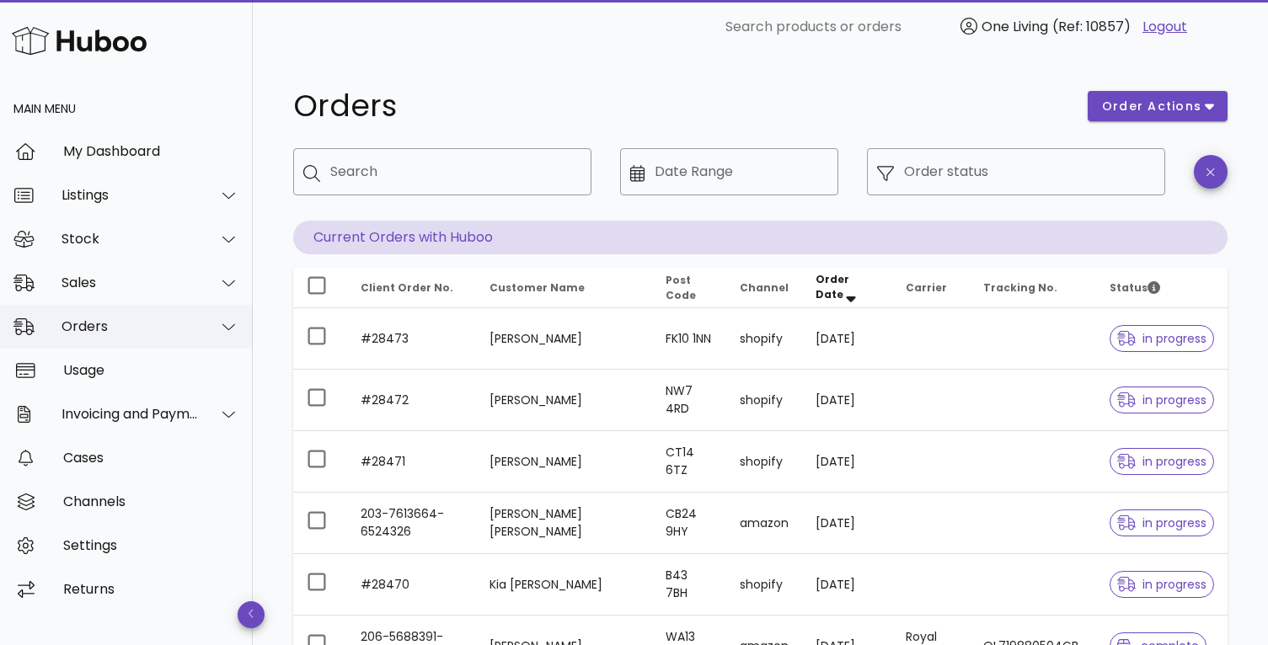
click at [134, 327] on div "Orders" at bounding box center [129, 326] width 137 height 16
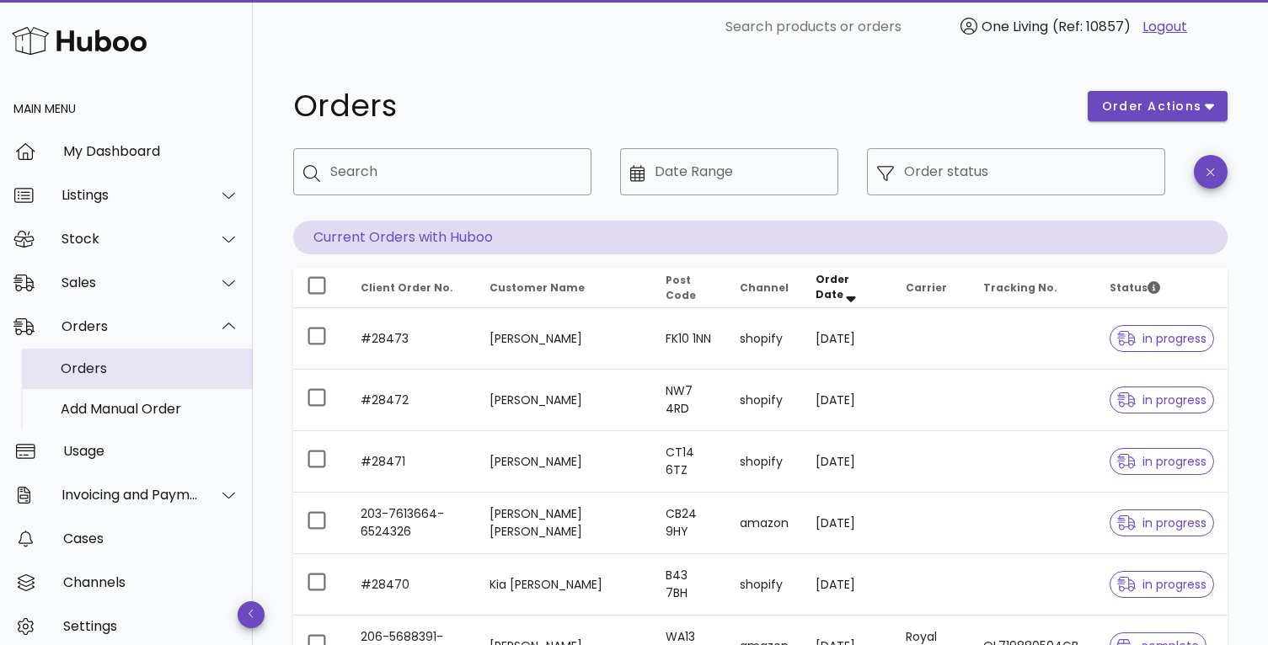
click at [132, 379] on div "Orders" at bounding box center [150, 368] width 179 height 36
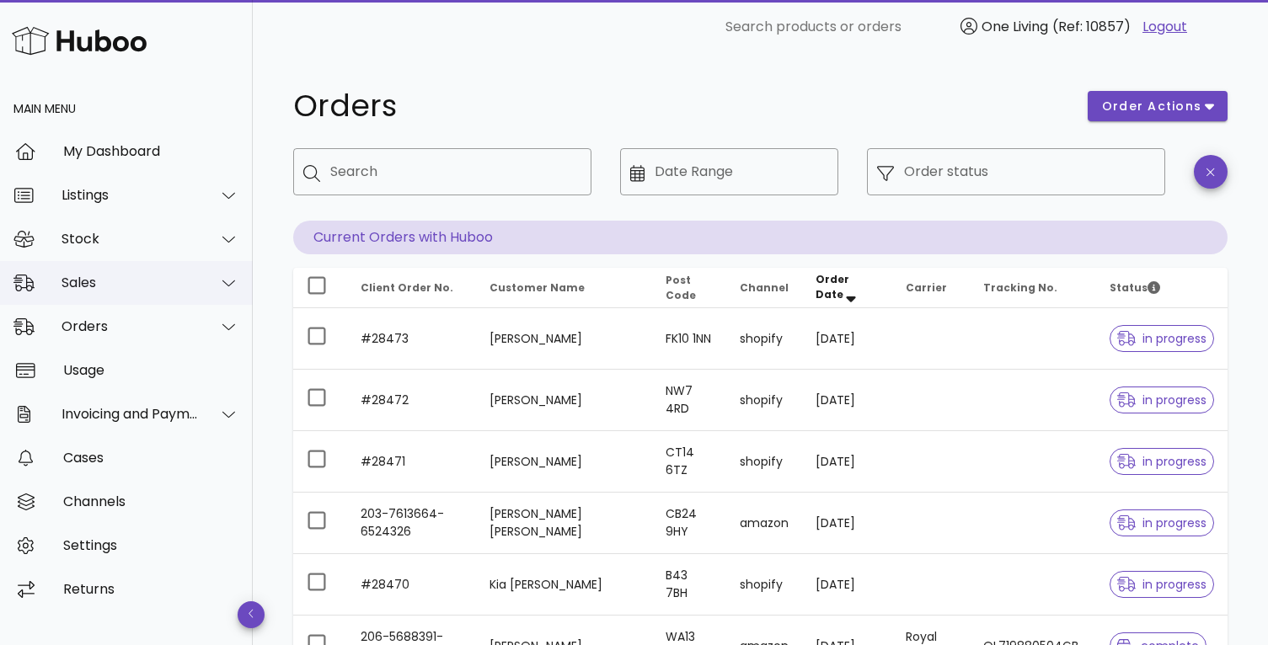
click at [227, 281] on icon at bounding box center [228, 282] width 13 height 15
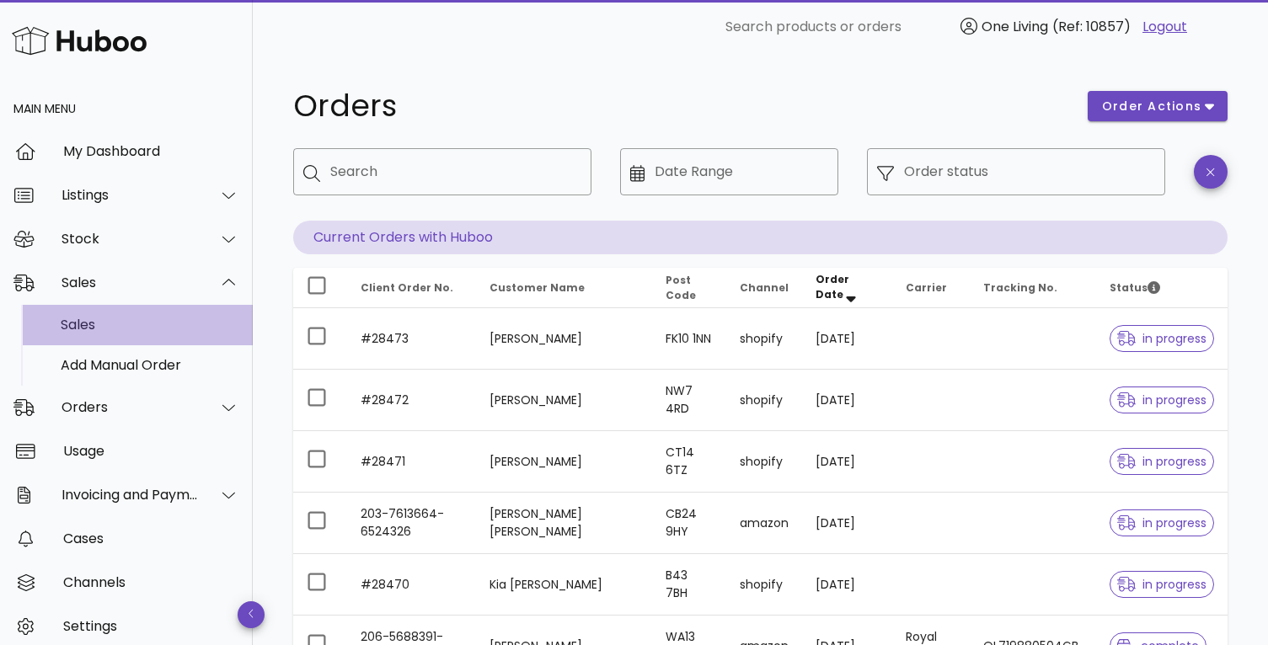
click at [181, 318] on div "Sales" at bounding box center [150, 325] width 179 height 16
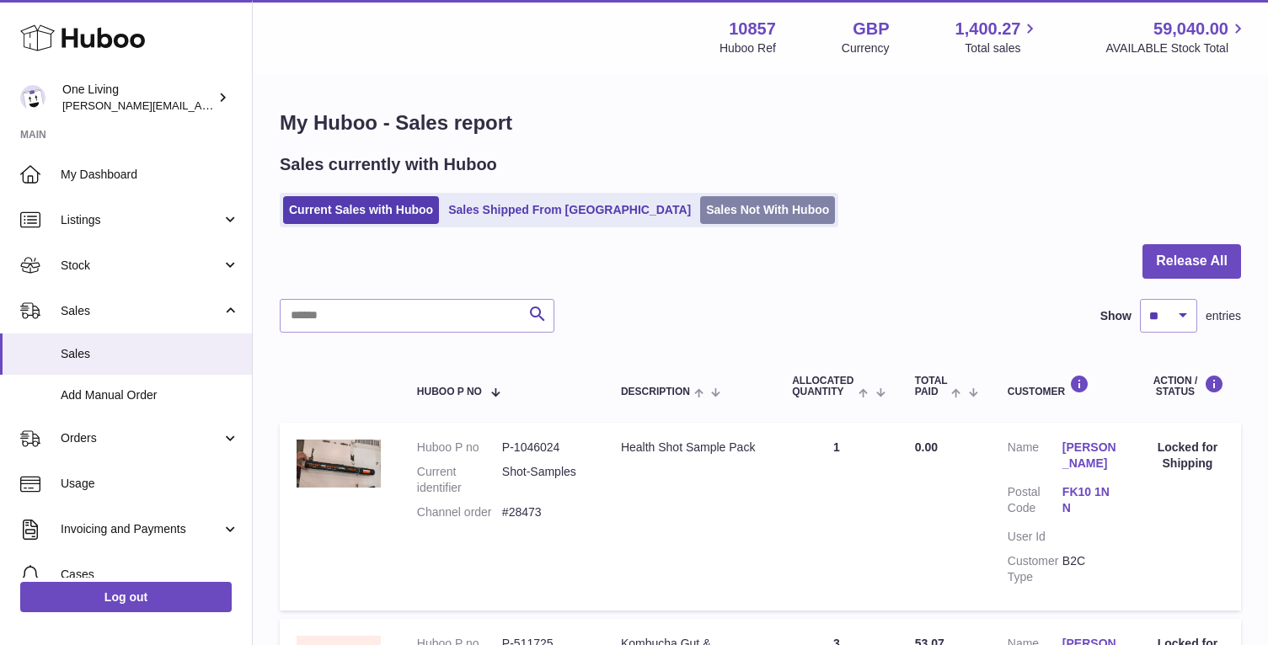
click at [707, 200] on link "Sales Not With Huboo" at bounding box center [767, 210] width 135 height 28
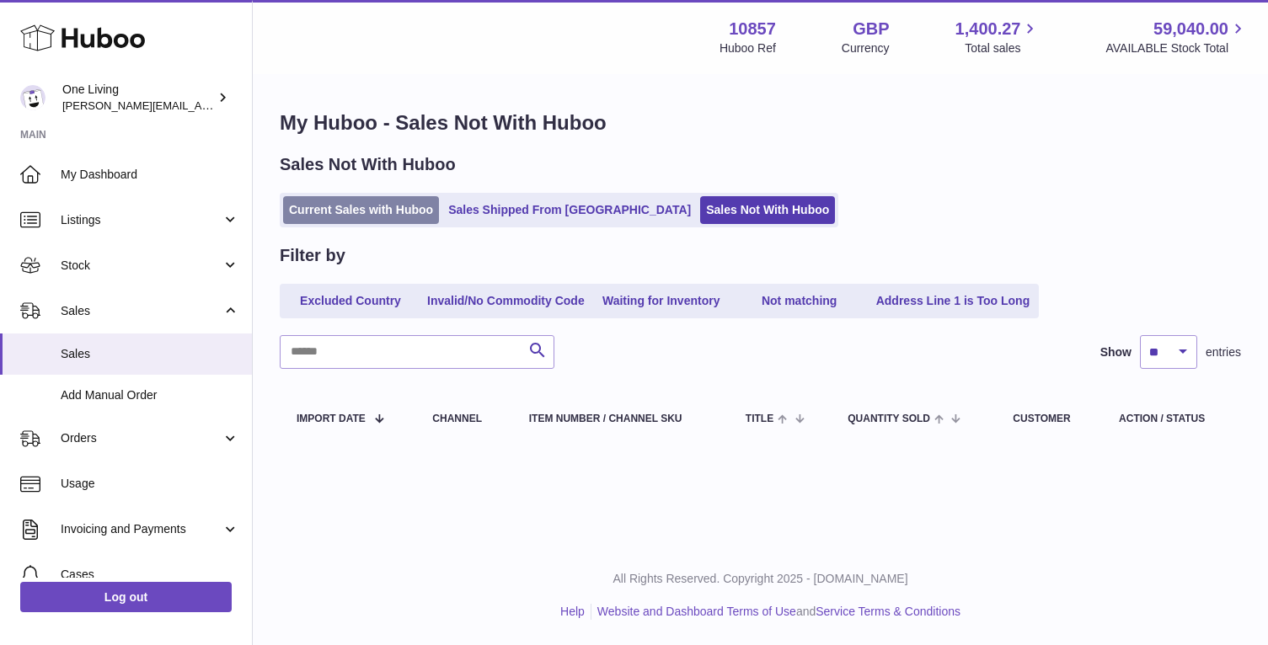
click at [321, 213] on link "Current Sales with Huboo" at bounding box center [361, 210] width 156 height 28
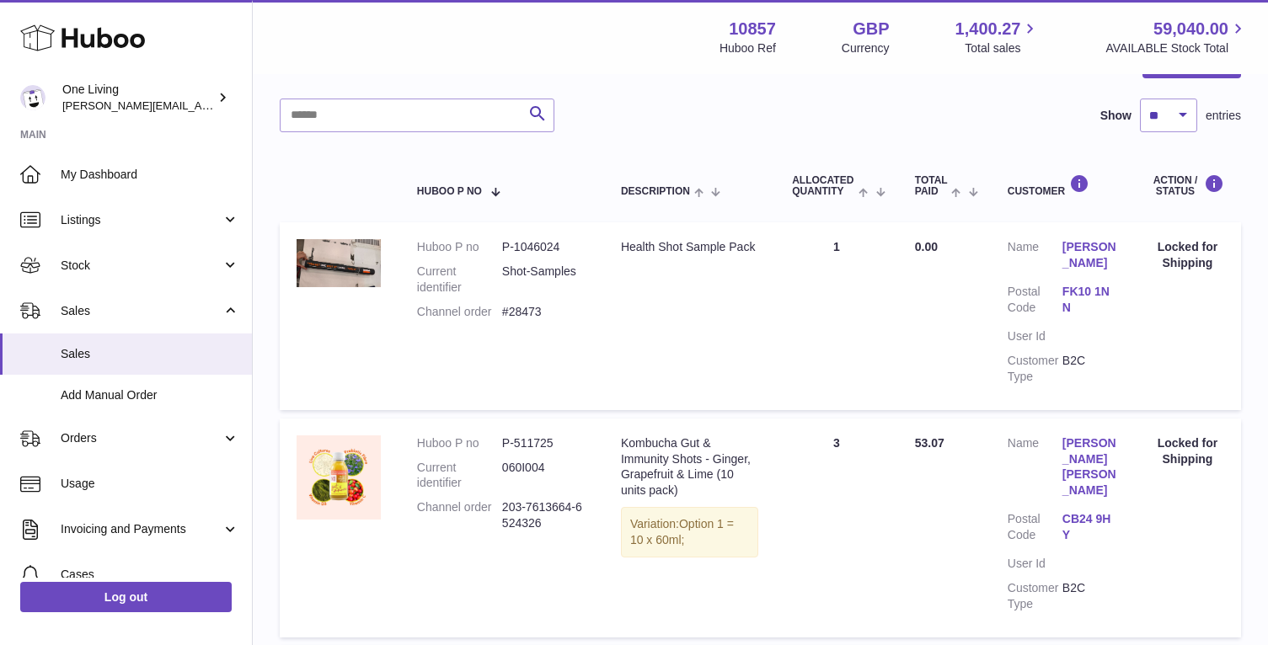
scroll to position [197, 0]
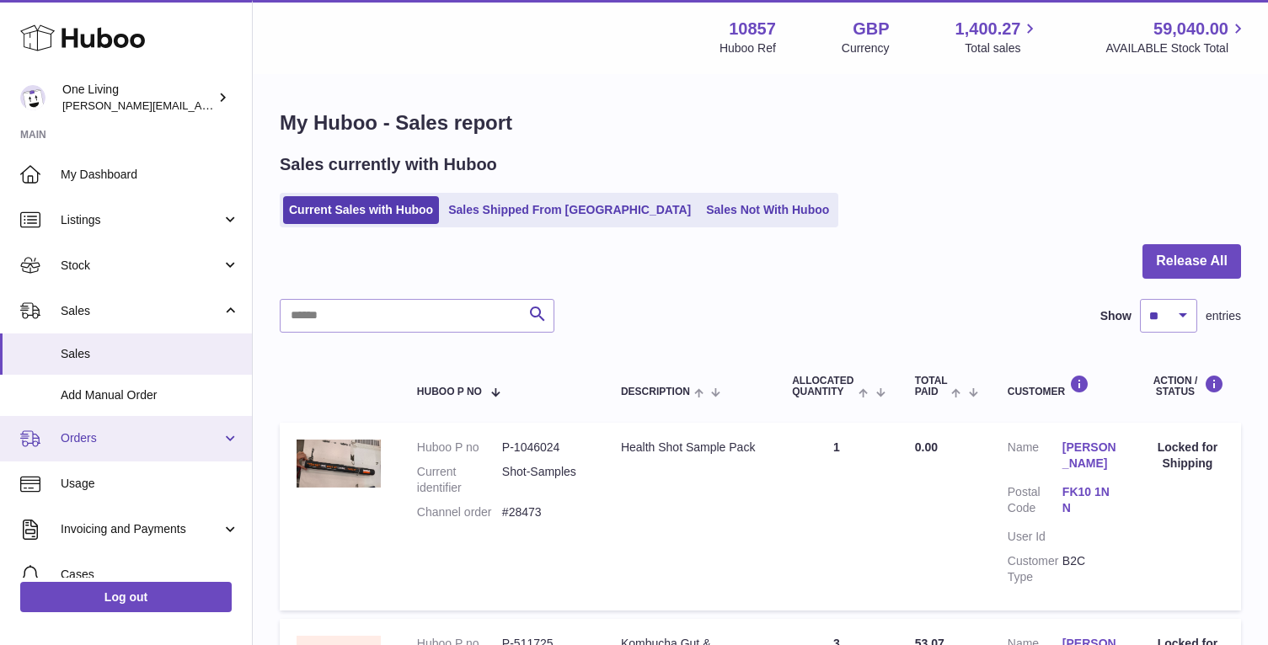
click at [158, 436] on span "Orders" at bounding box center [141, 438] width 161 height 16
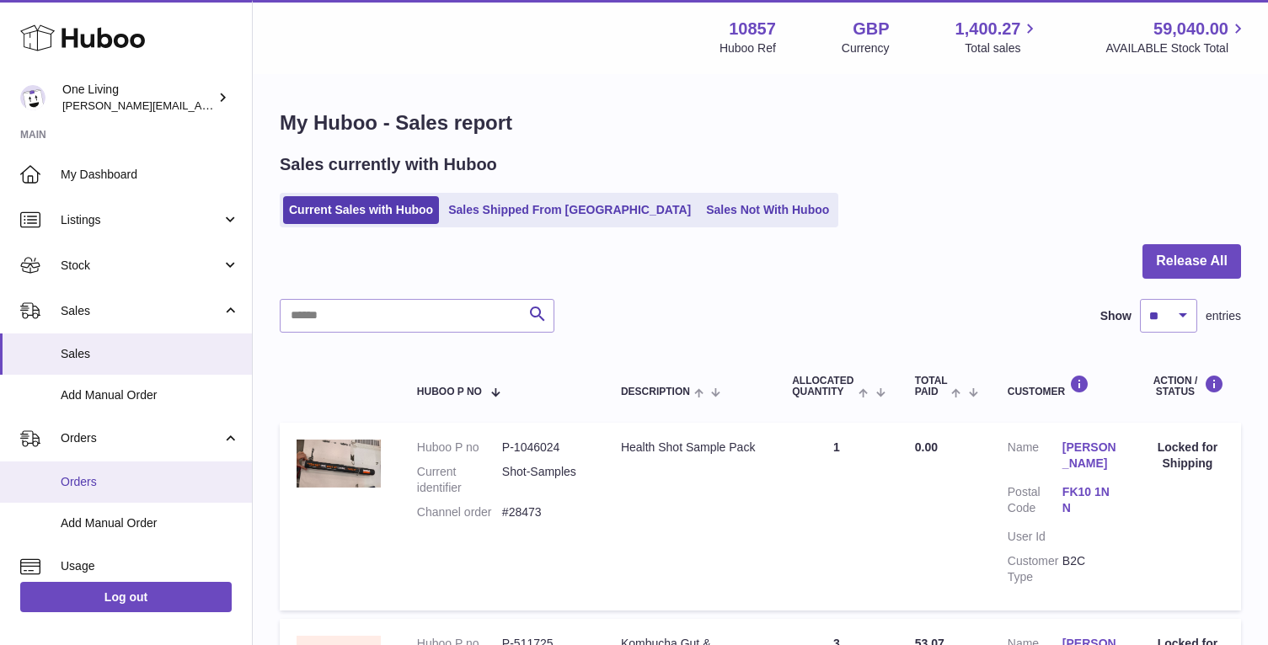
click at [147, 484] on span "Orders" at bounding box center [150, 482] width 179 height 16
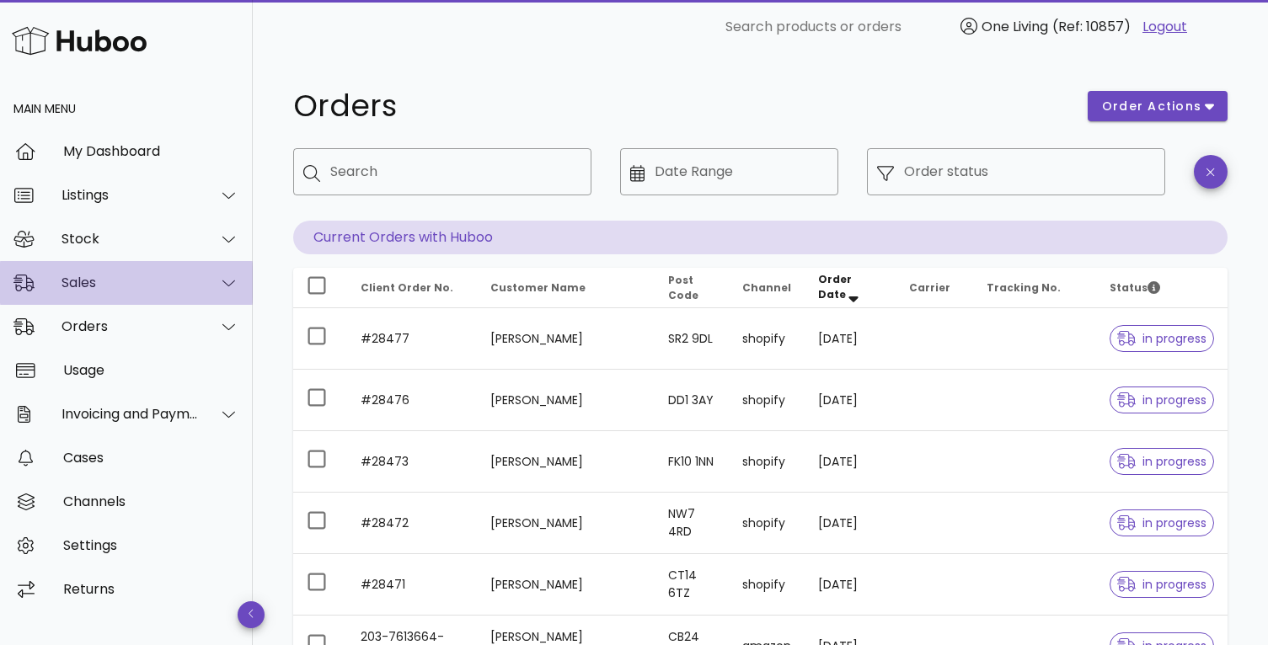
click at [224, 285] on icon at bounding box center [228, 282] width 13 height 15
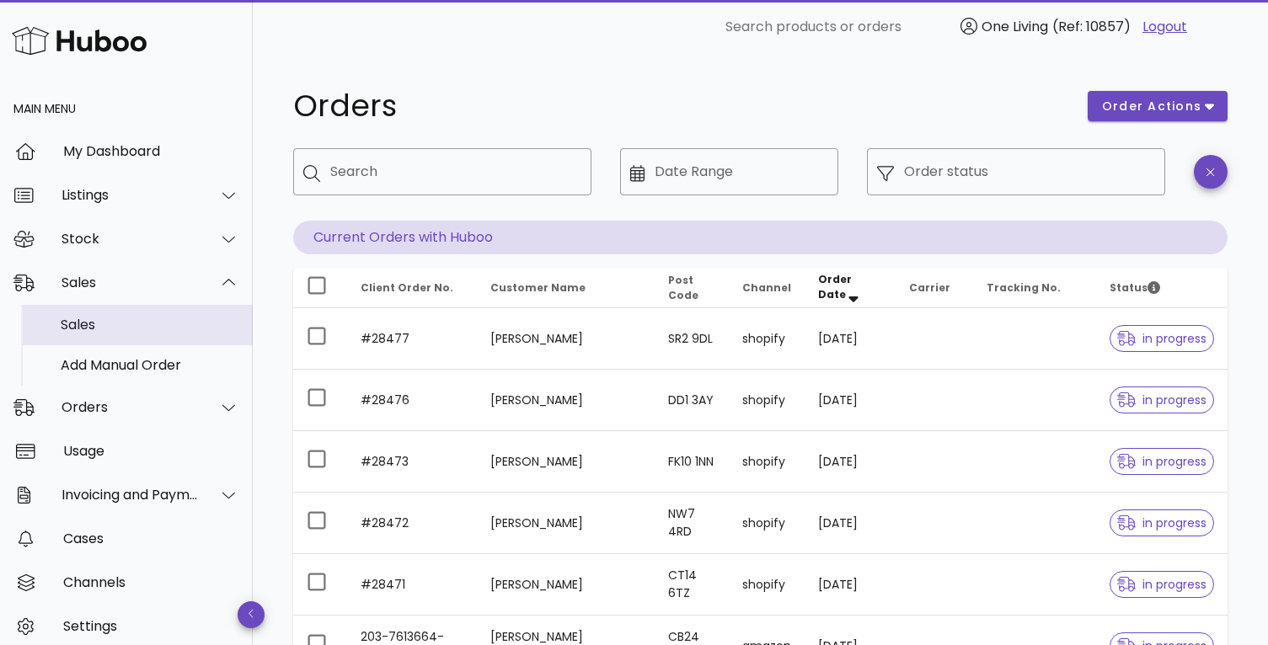
click at [127, 329] on div "Sales" at bounding box center [150, 325] width 179 height 16
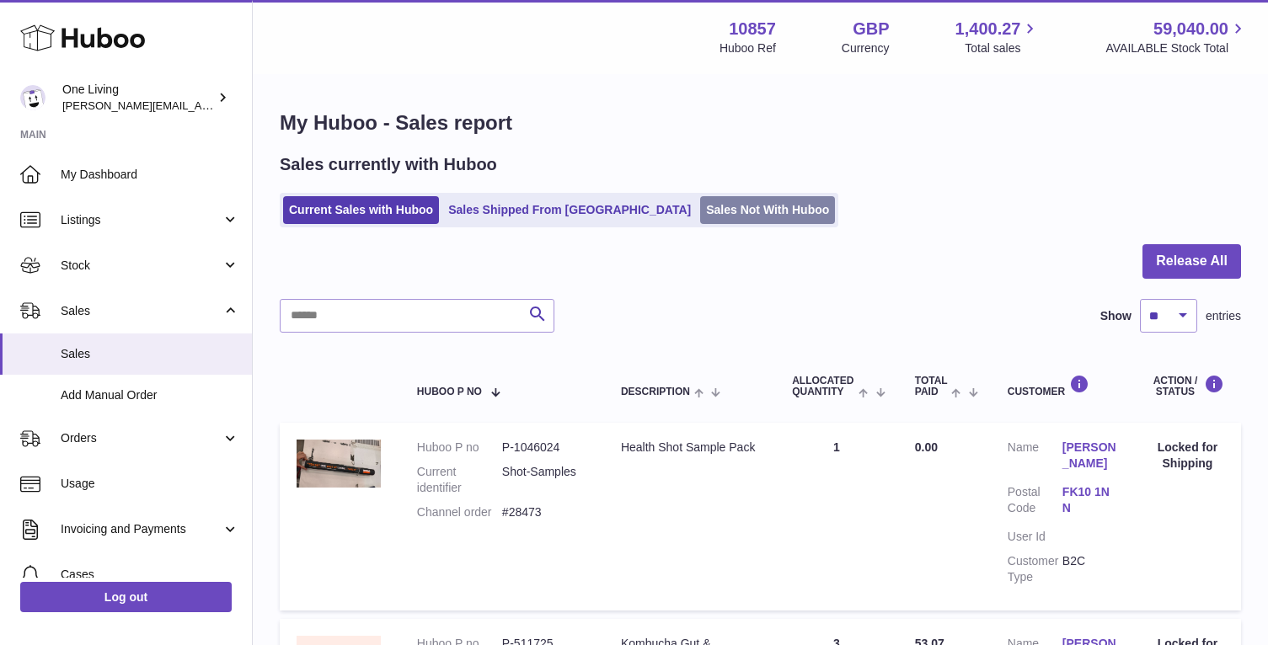
click at [700, 208] on link "Sales Not With Huboo" at bounding box center [767, 210] width 135 height 28
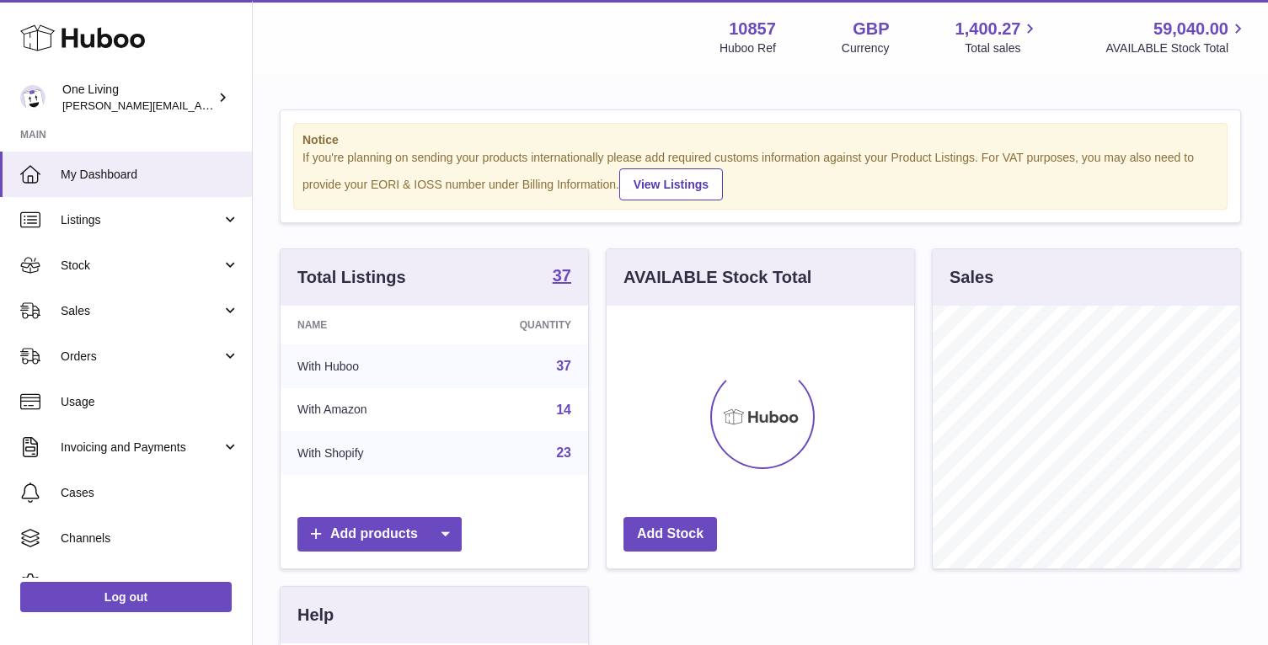
scroll to position [263, 307]
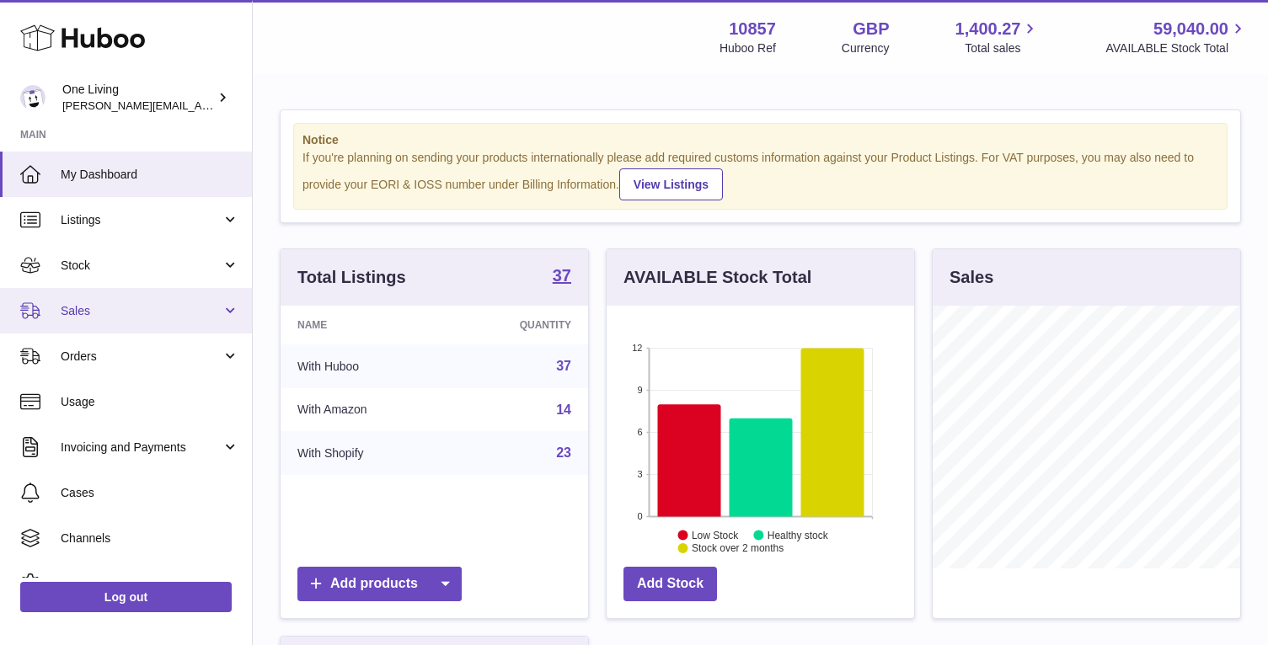
click at [190, 306] on span "Sales" at bounding box center [141, 311] width 161 height 16
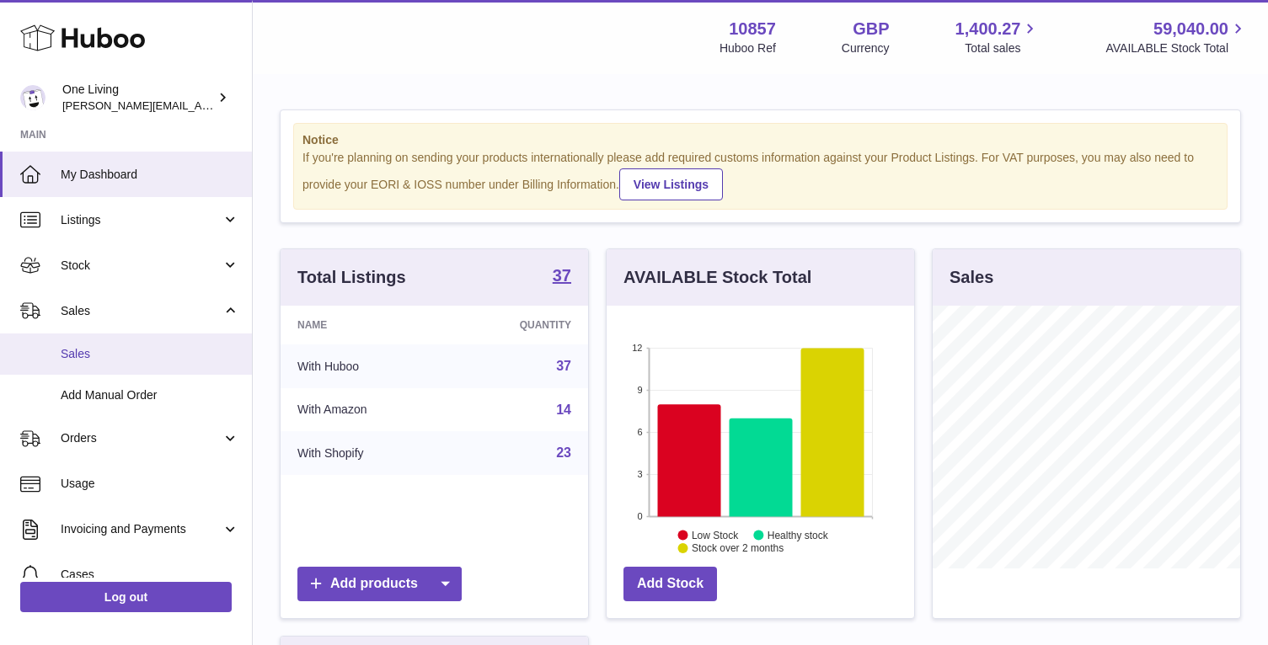
click at [179, 358] on span "Sales" at bounding box center [150, 354] width 179 height 16
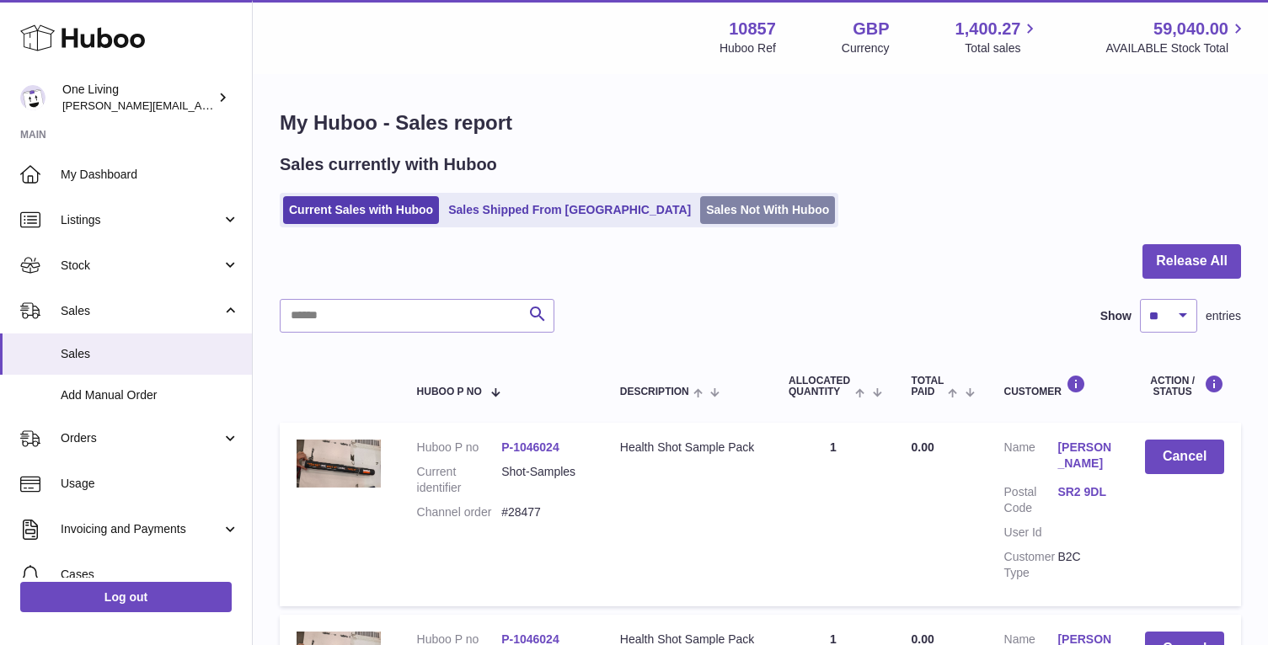
click at [700, 211] on link "Sales Not With Huboo" at bounding box center [767, 210] width 135 height 28
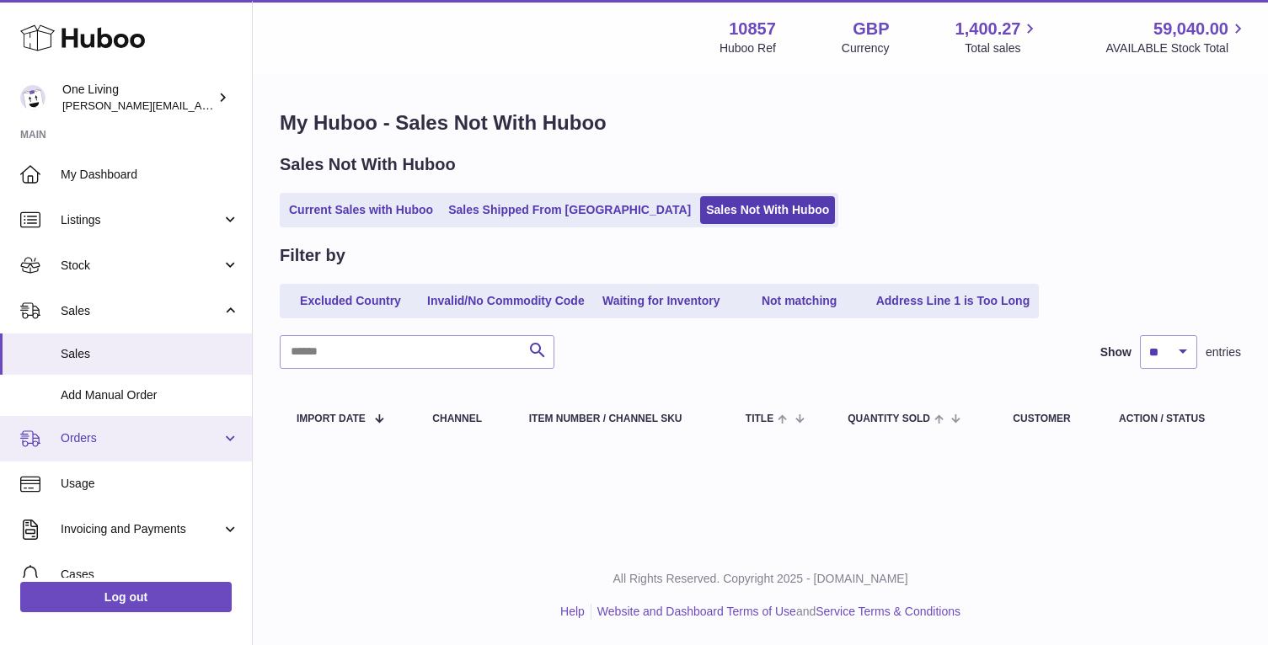
click at [151, 430] on link "Orders" at bounding box center [126, 438] width 252 height 45
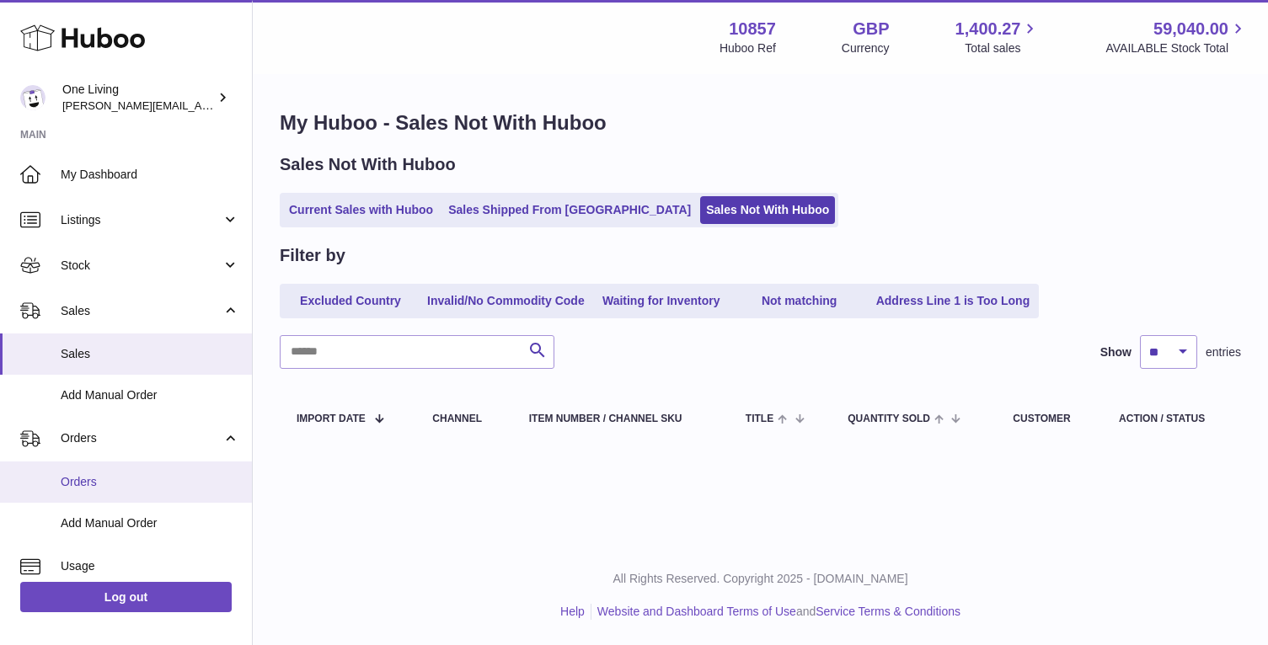
click at [127, 492] on link "Orders" at bounding box center [126, 482] width 252 height 41
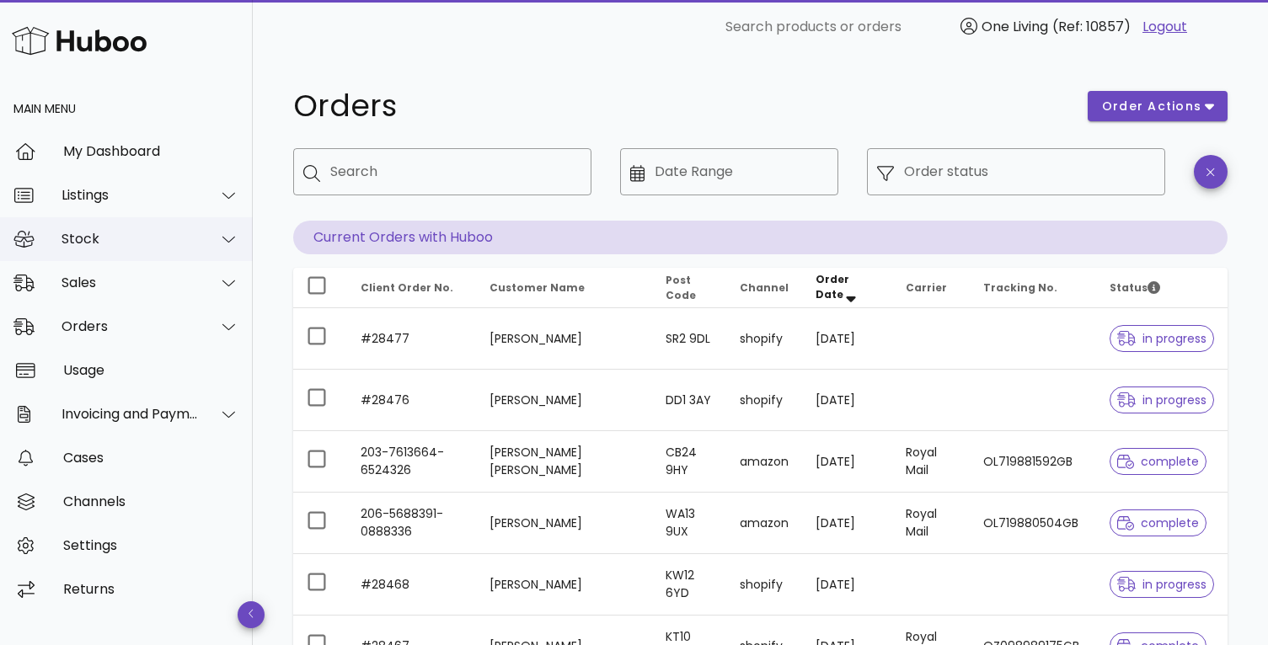
click at [147, 238] on div "Stock" at bounding box center [129, 239] width 137 height 16
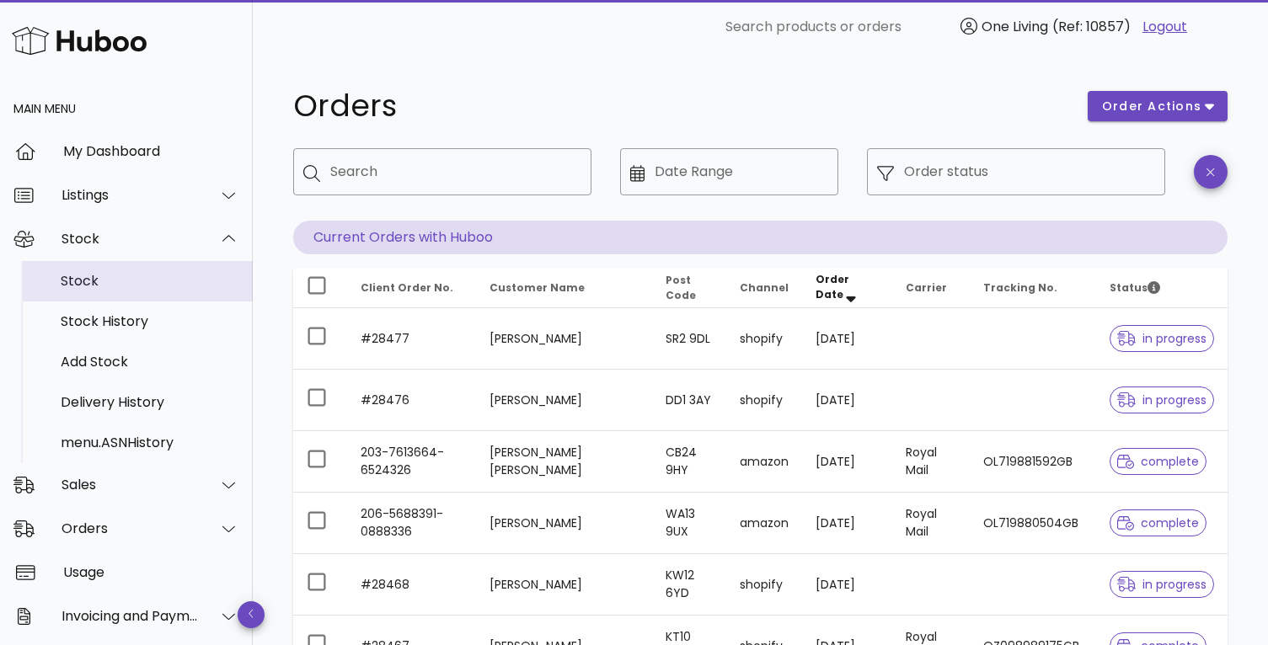
click at [132, 284] on div "Stock" at bounding box center [150, 281] width 179 height 16
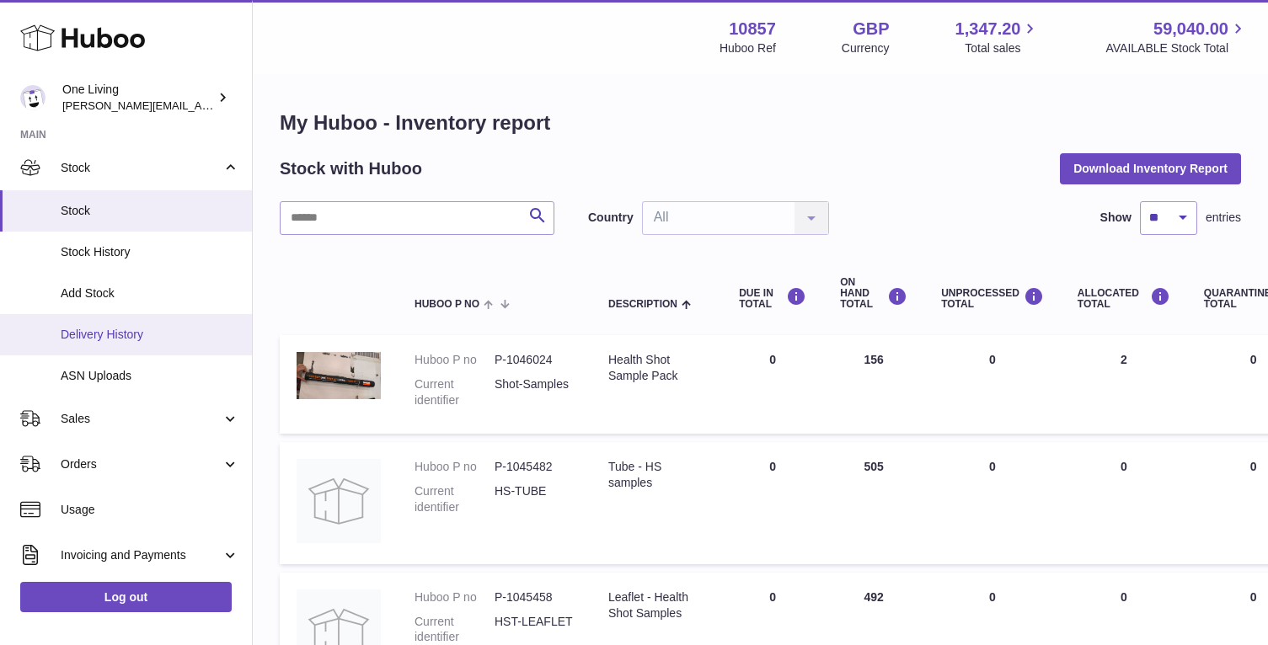
scroll to position [105, 0]
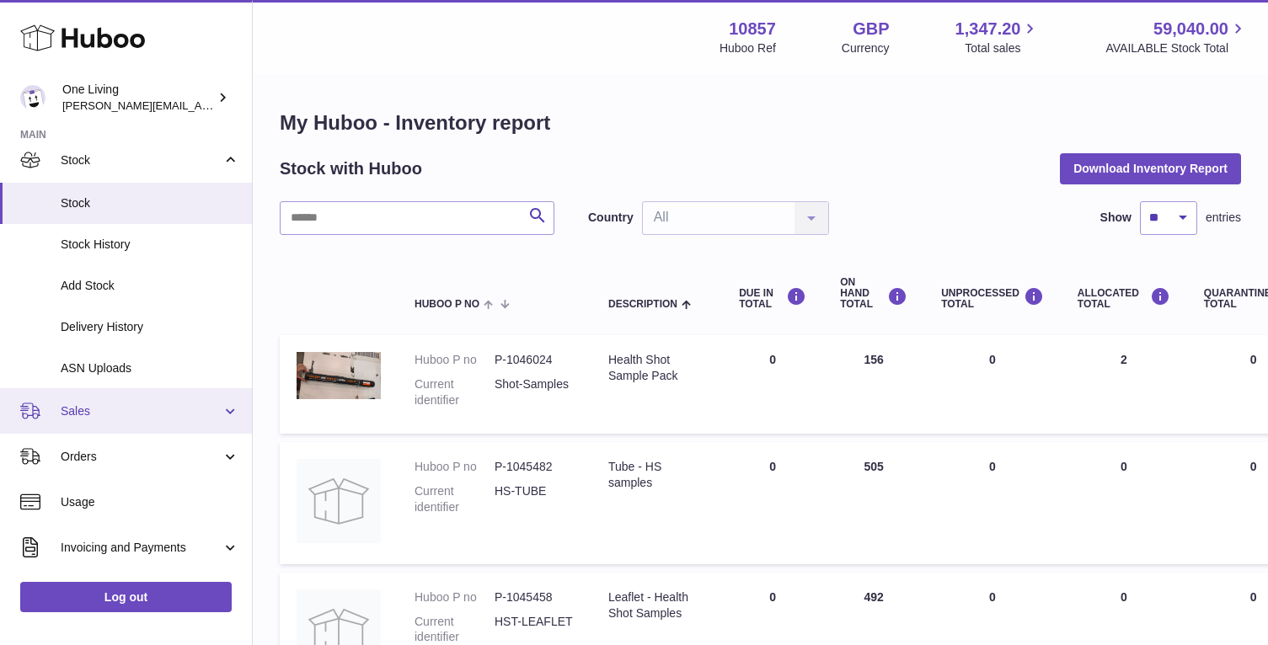
click at [166, 414] on span "Sales" at bounding box center [141, 412] width 161 height 16
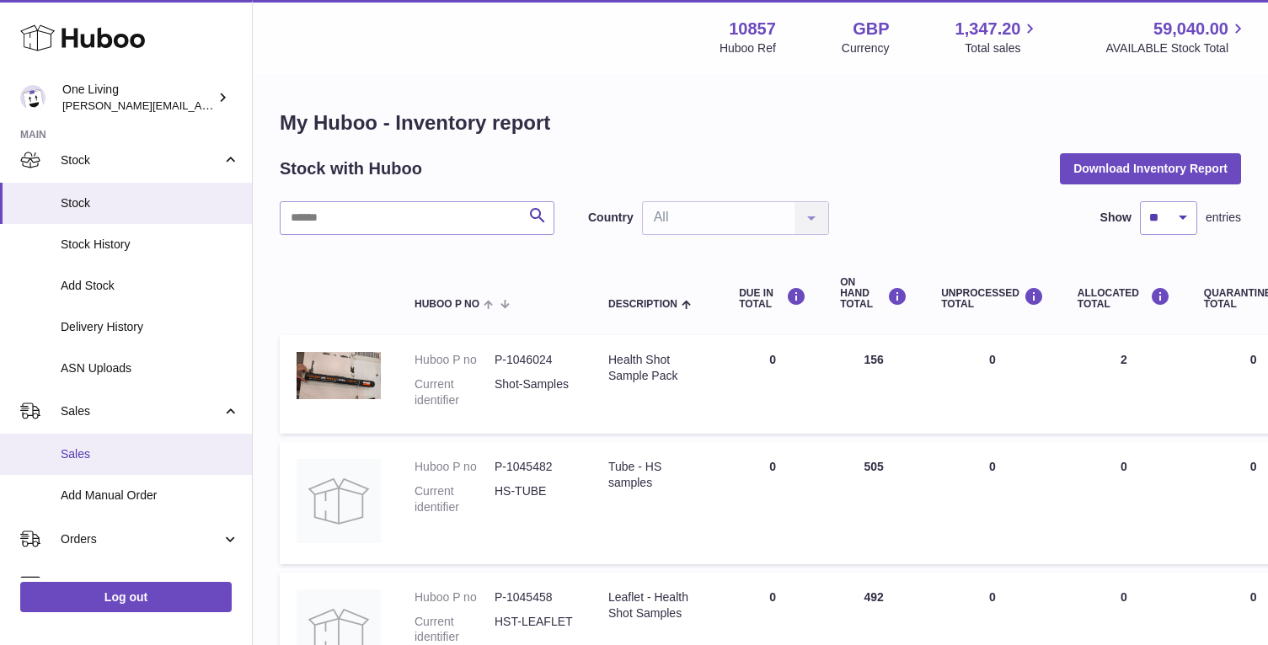
click at [149, 468] on link "Sales" at bounding box center [126, 454] width 252 height 41
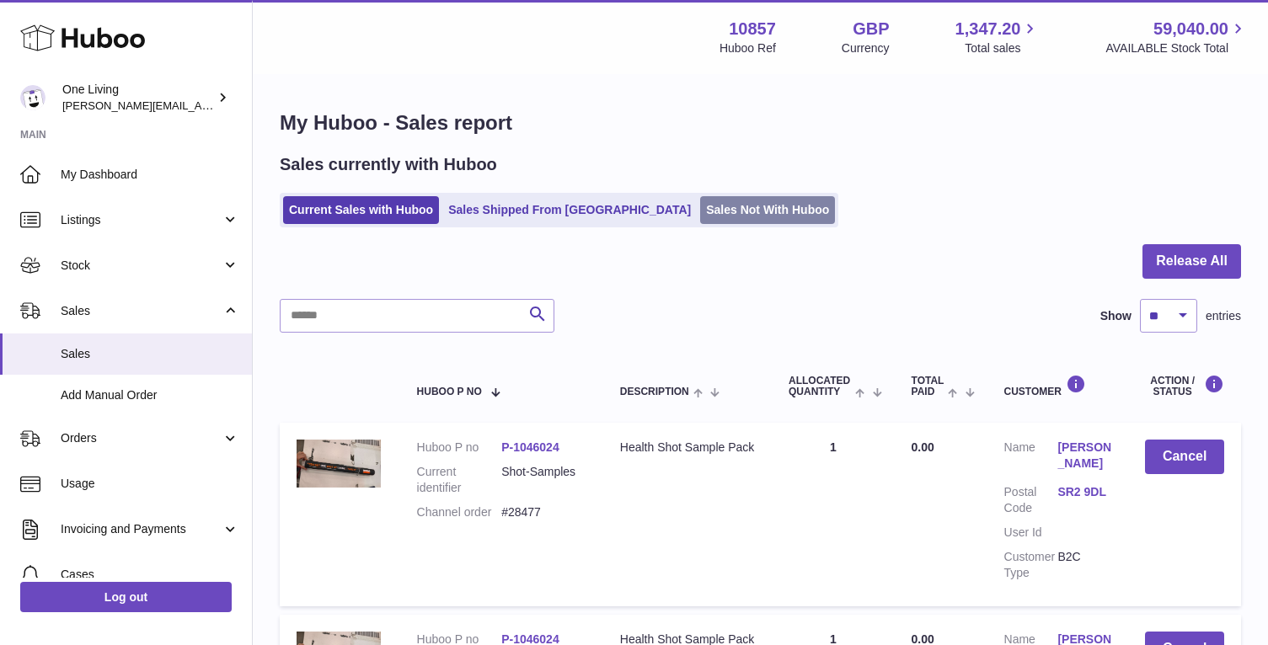
click at [703, 203] on link "Sales Not With Huboo" at bounding box center [767, 210] width 135 height 28
